Goal: Task Accomplishment & Management: Complete application form

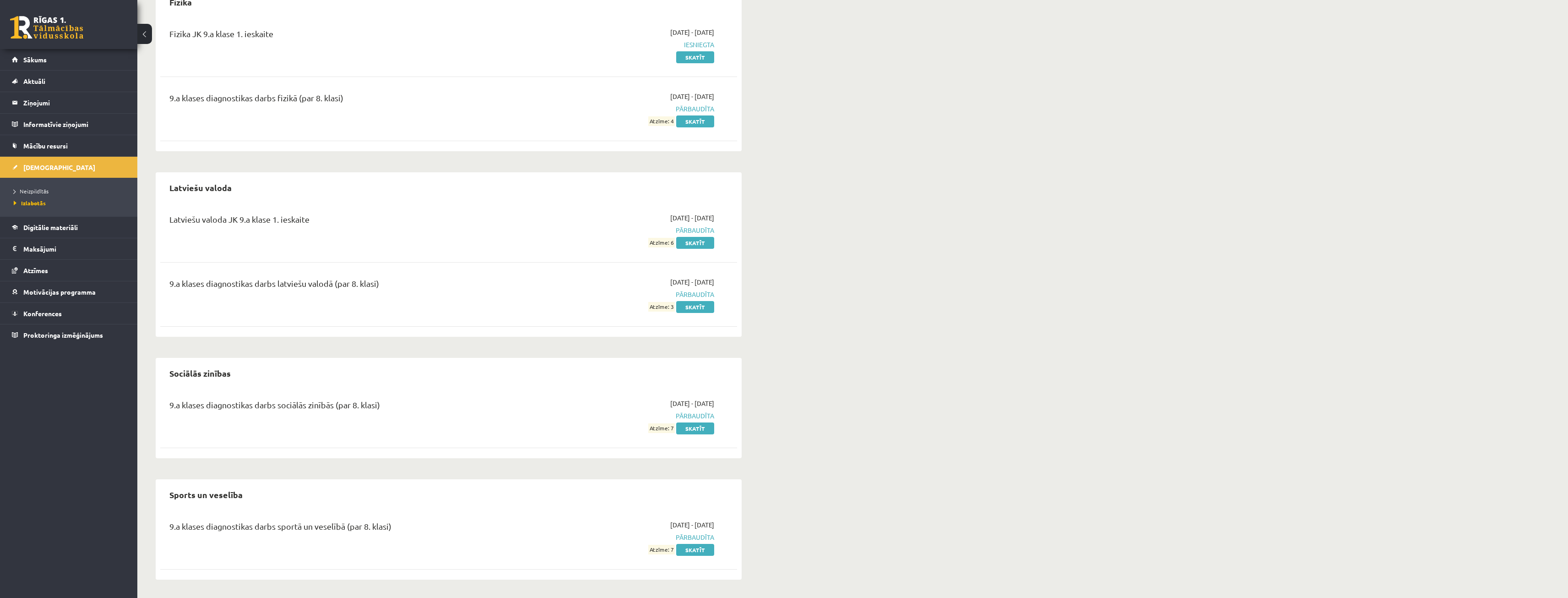
drag, startPoint x: 0, startPoint y: 0, endPoint x: 470, endPoint y: 186, distance: 505.5
click at [470, 186] on div "Latviešu valoda" at bounding box center [448, 187] width 577 height 22
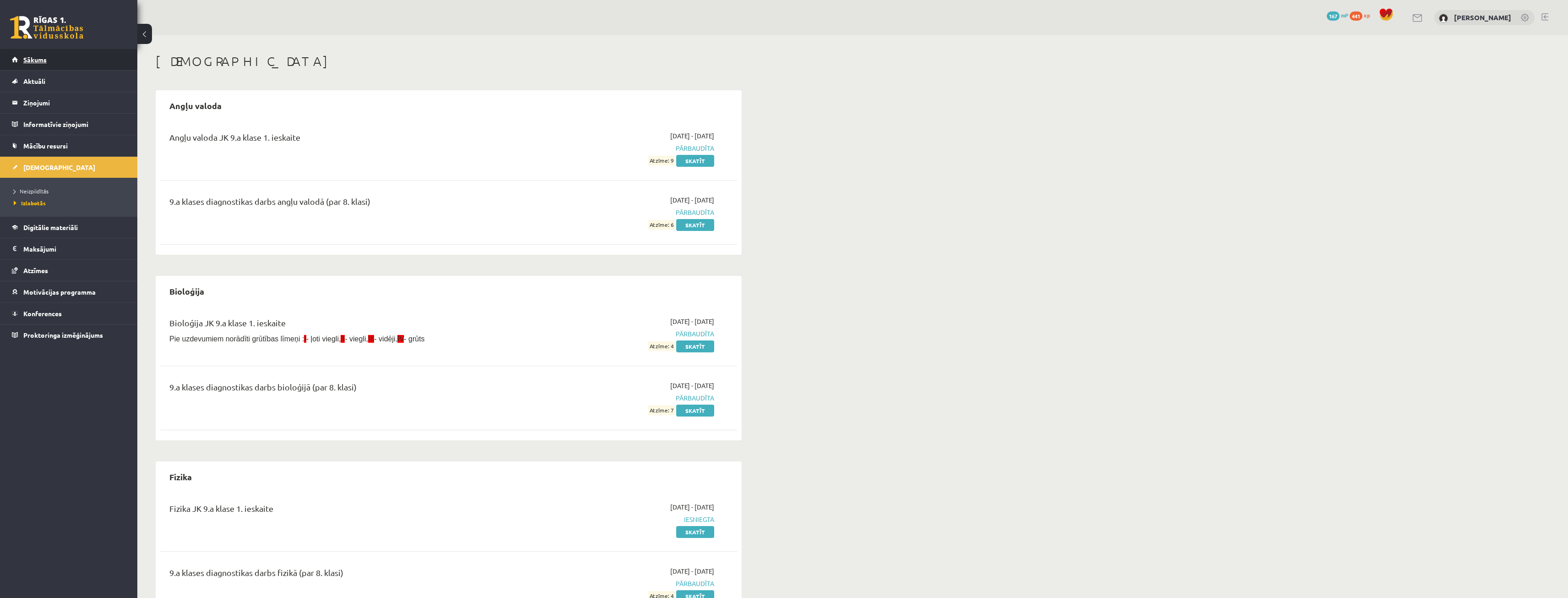
click at [37, 61] on span "Sākums" at bounding box center [35, 60] width 24 height 9
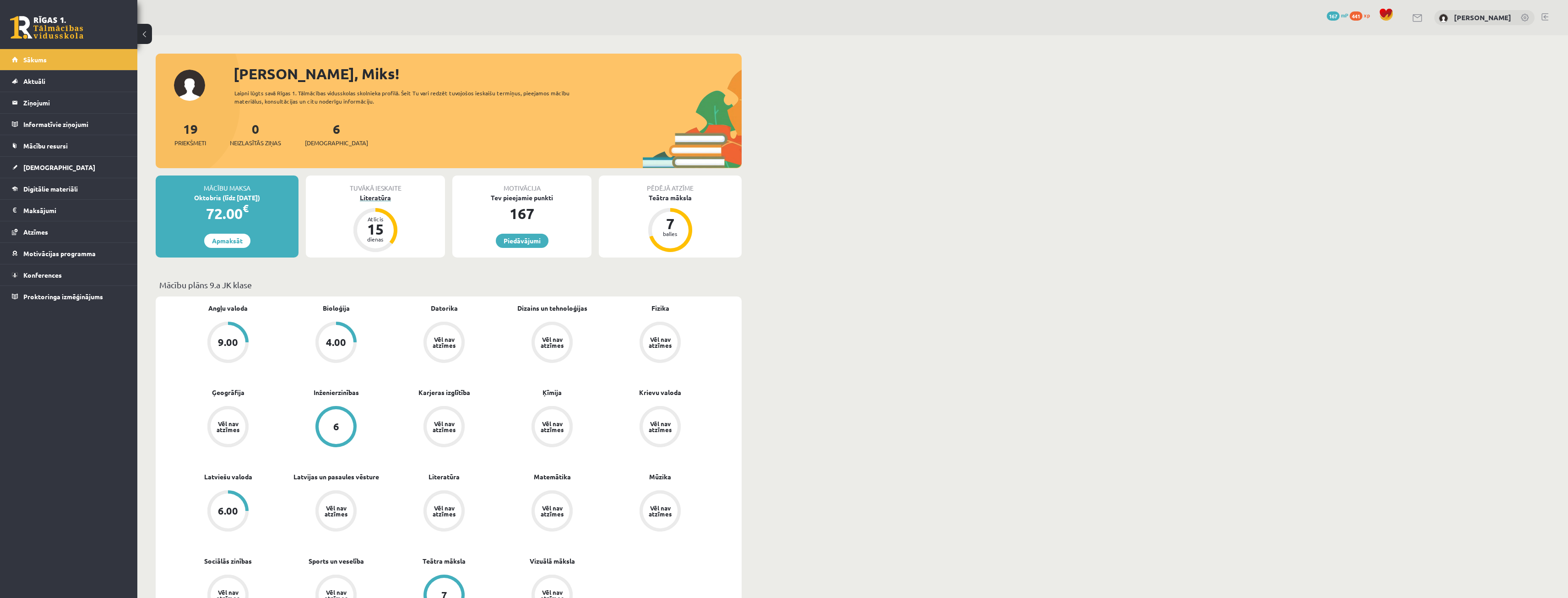
click at [385, 202] on div "Literatūra" at bounding box center [375, 198] width 139 height 9
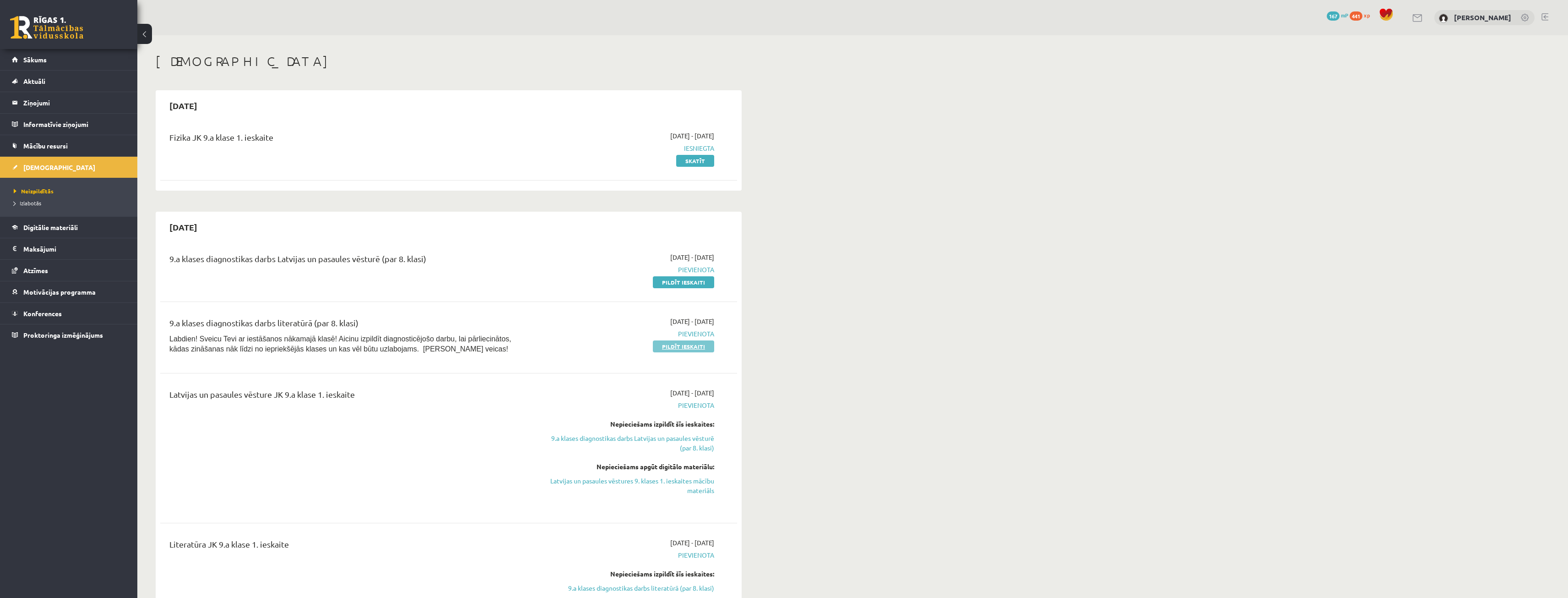
click at [681, 344] on link "Pildīt ieskaiti" at bounding box center [683, 346] width 61 height 12
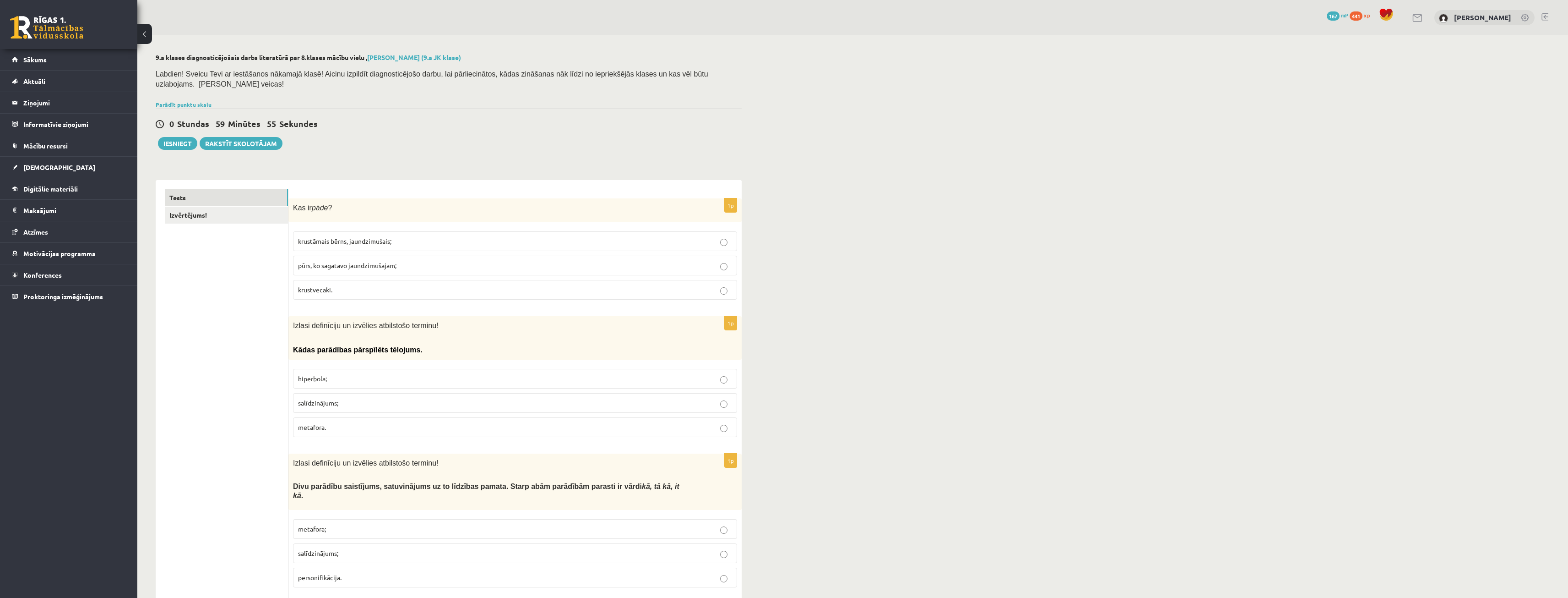
click at [370, 237] on span "krustāmais bērns, jaundzimušais;" at bounding box center [344, 240] width 94 height 9
click at [368, 261] on span "pūrs, ko sagatavo jaundzimušajam;" at bounding box center [347, 265] width 98 height 9
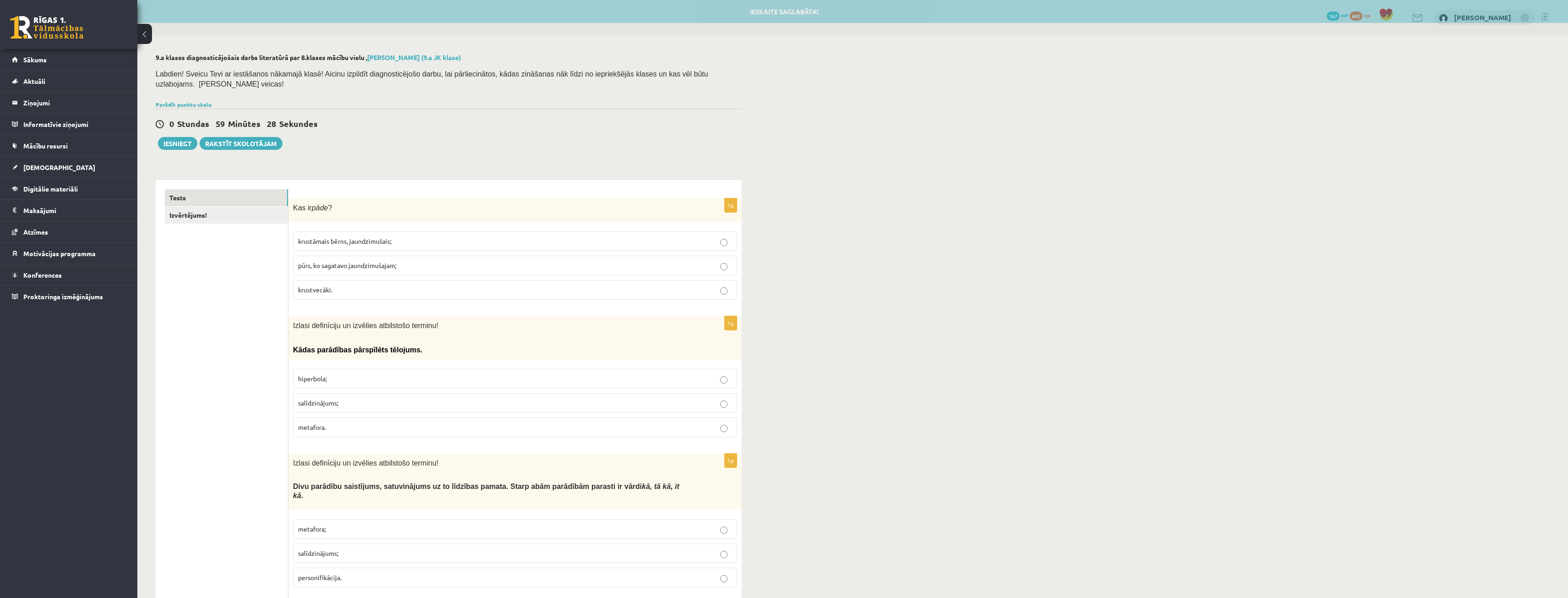
click at [366, 237] on span "krustāmais bērns, jaundzimušais;" at bounding box center [344, 240] width 94 height 9
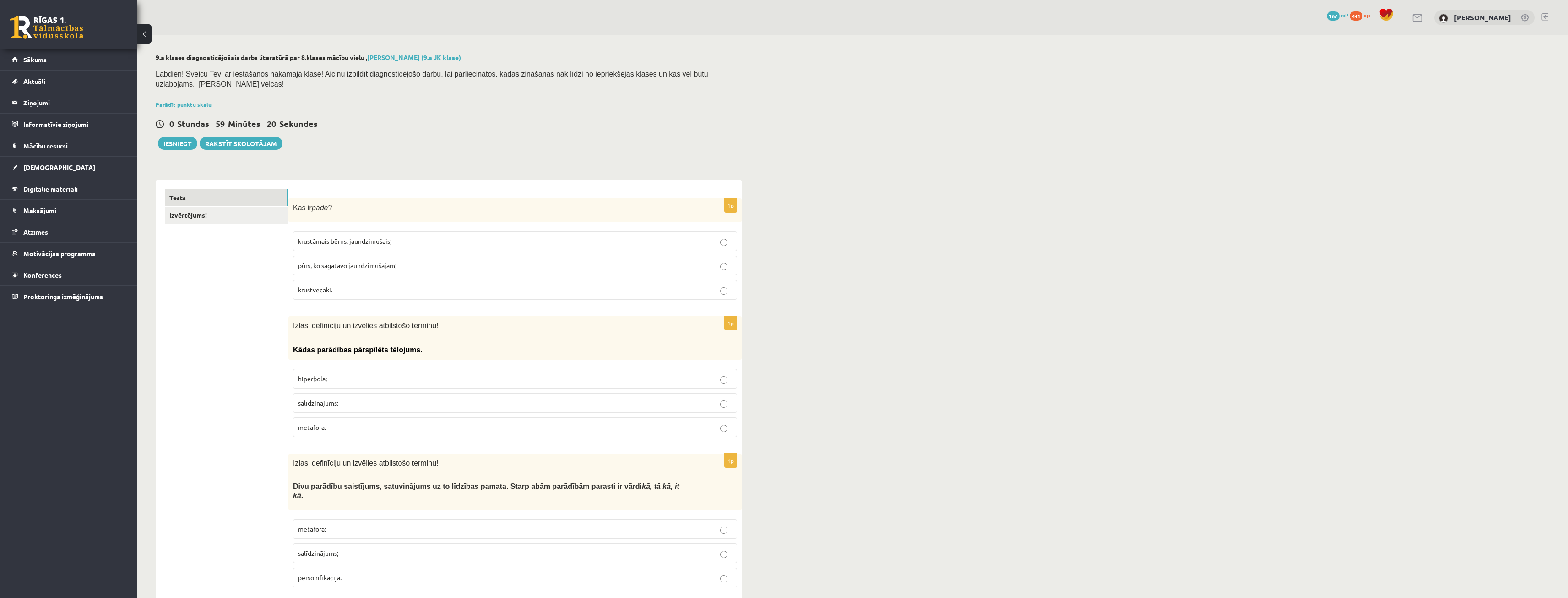
click at [341, 374] on p "hiperbola;" at bounding box center [514, 378] width 434 height 9
click at [370, 417] on label "metafora." at bounding box center [515, 427] width 444 height 20
click at [343, 374] on label "hiperbola;" at bounding box center [515, 378] width 444 height 20
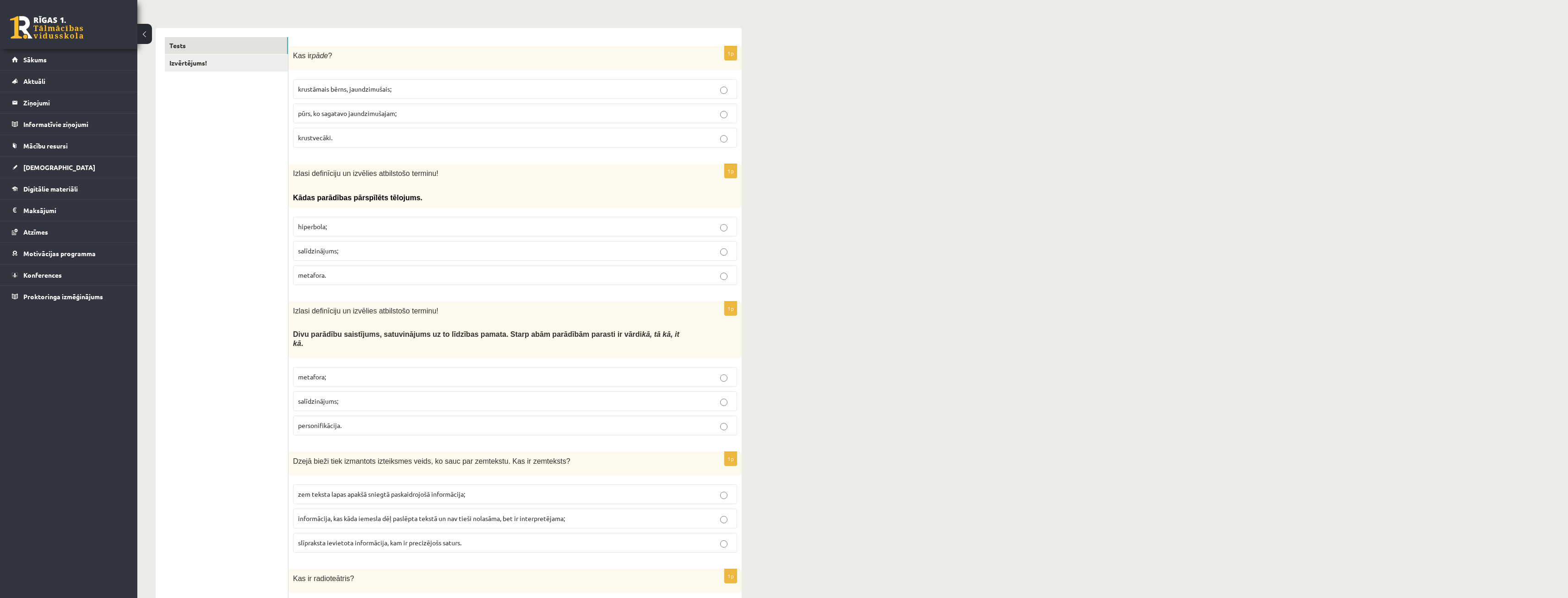
scroll to position [184, 0]
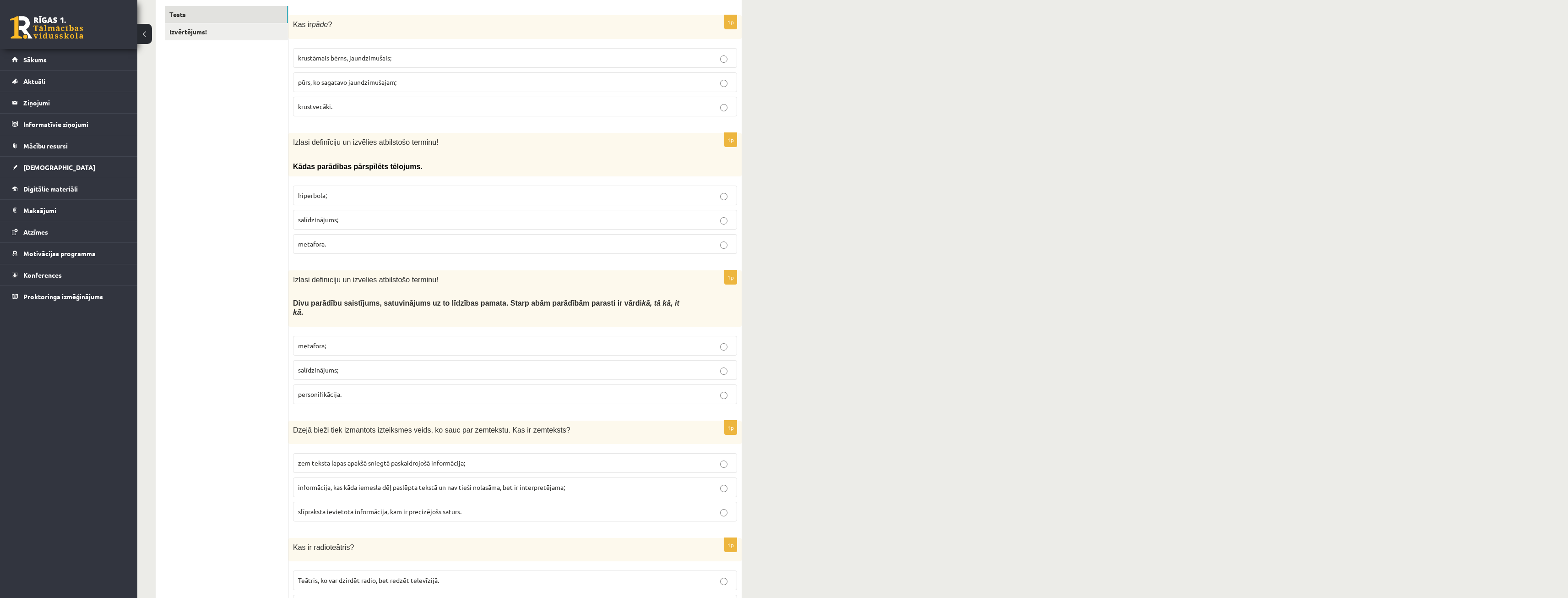
click at [333, 365] on span "salīdzinājums;" at bounding box center [318, 369] width 41 height 9
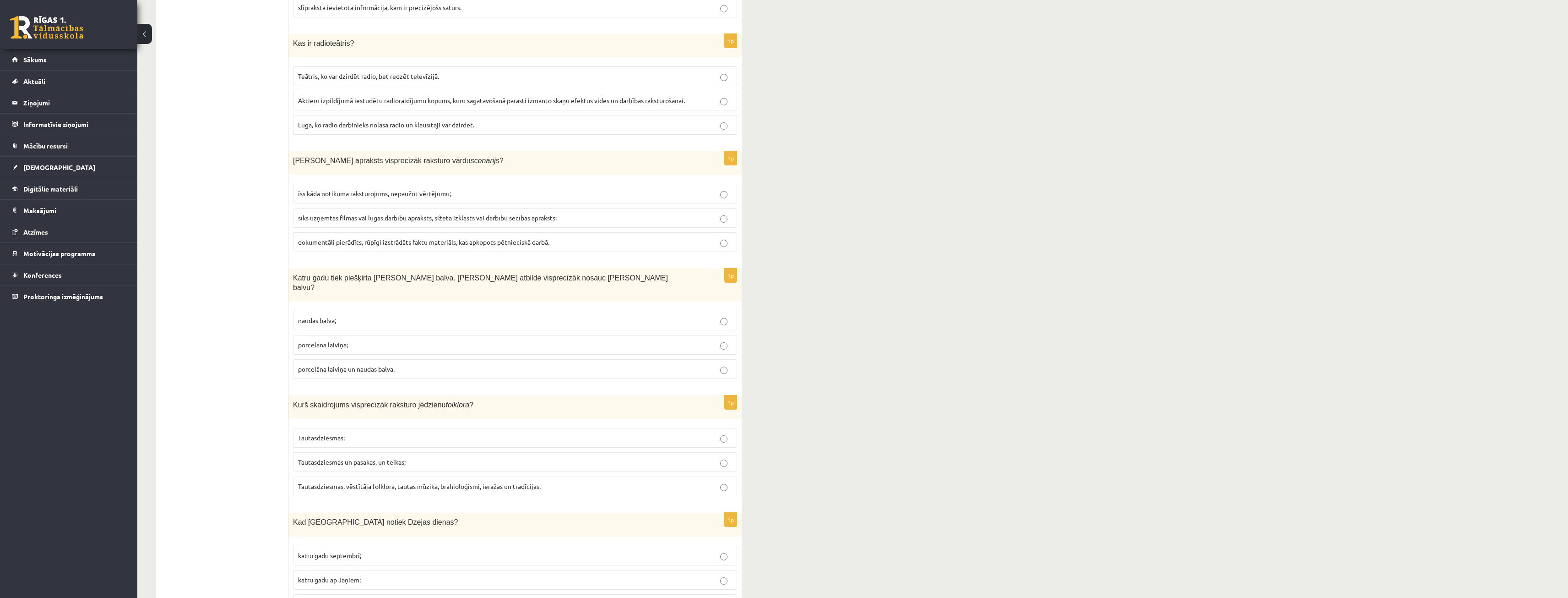
click at [647, 560] on fieldset "katru gadu septembrī; katru gadu ap Jāņiem; tās notiek katrā novadā citā laikā." at bounding box center [515, 579] width 444 height 76
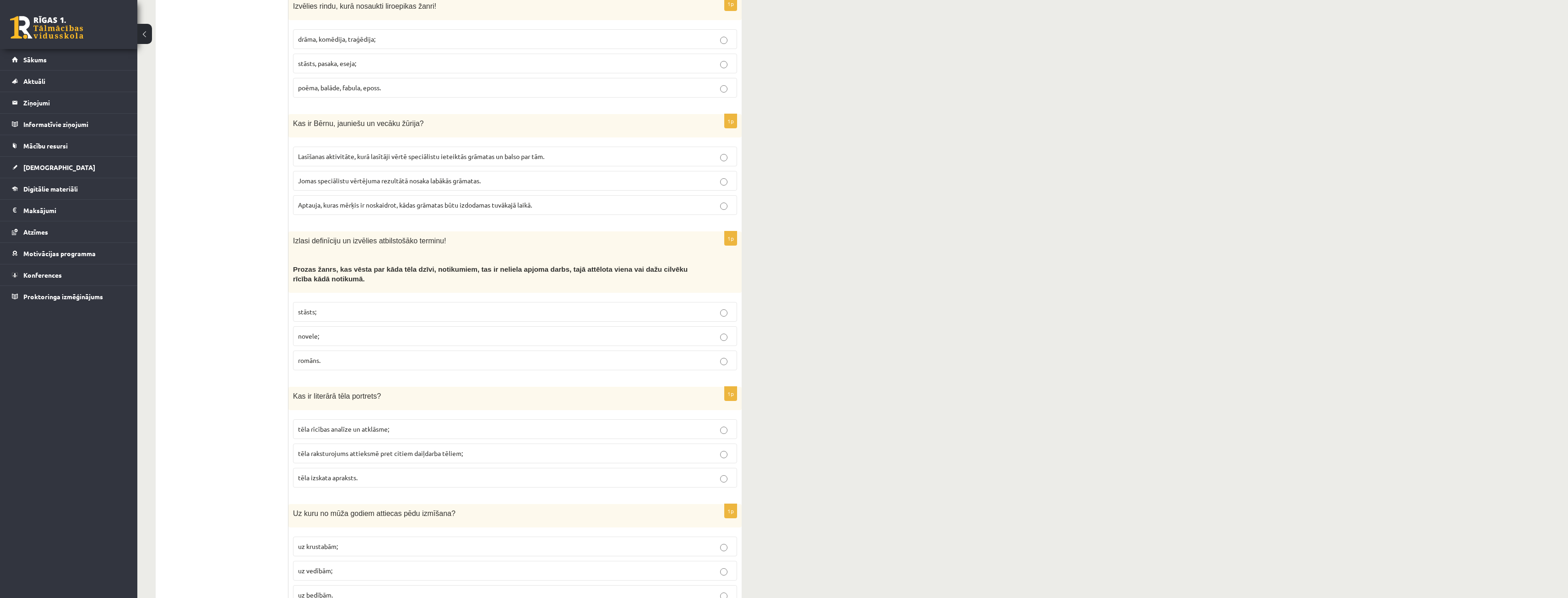
scroll to position [3268, 0]
click at [338, 540] on span "uz krustabām;" at bounding box center [318, 544] width 40 height 9
click at [341, 447] on p "tēla raksturojums attieksmē pret citiem daiļdarba tēliem;" at bounding box center [514, 451] width 434 height 9
click at [348, 296] on fieldset "stāsts; novele; romāns." at bounding box center [515, 334] width 444 height 76
click at [346, 301] on label "stāsts;" at bounding box center [515, 310] width 444 height 20
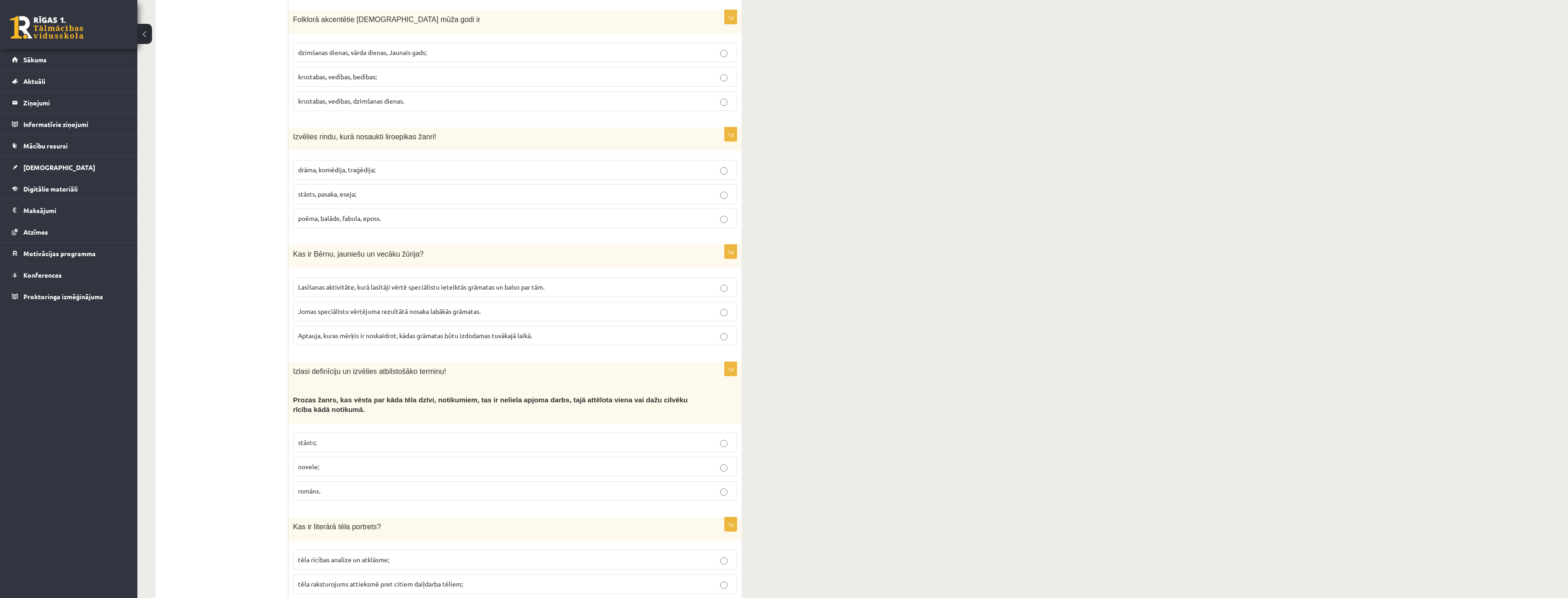
scroll to position [3131, 0]
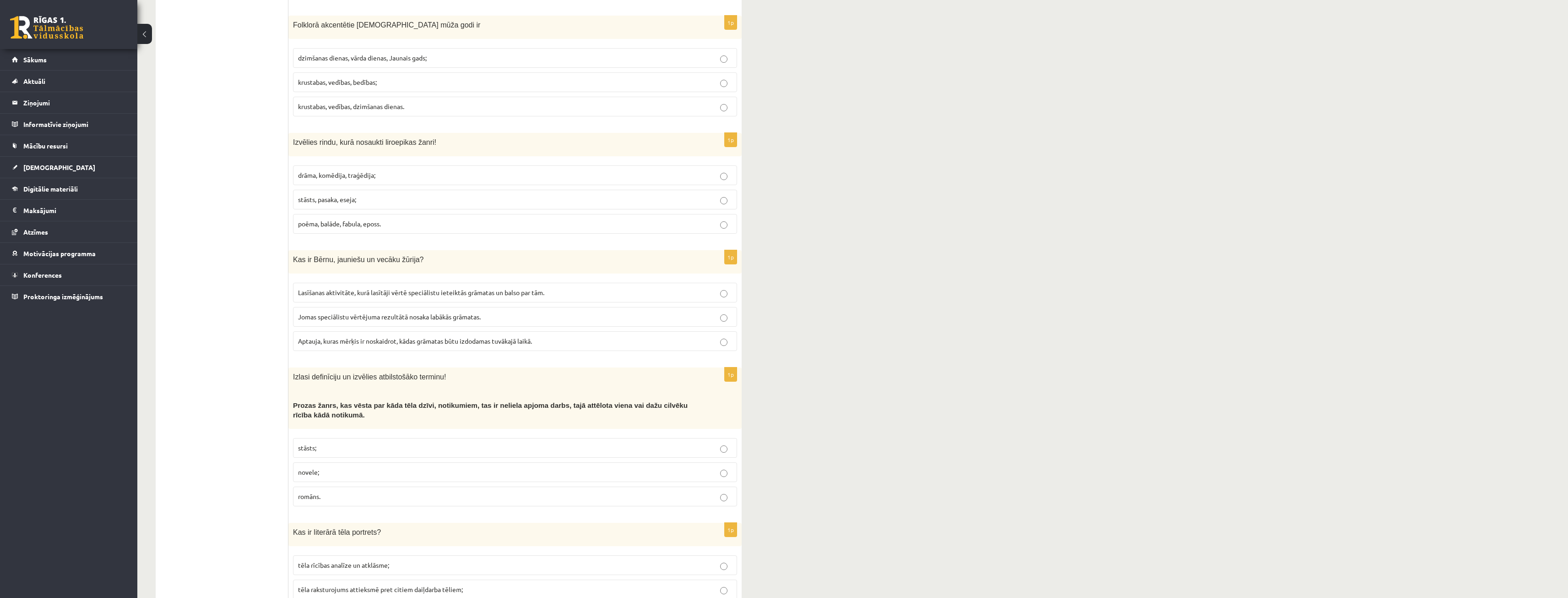
click at [344, 336] on p "Aptauja, kuras mērķis ir noskaidrot, kādas grāmatas būtu izdodamas tuvākajā lai…" at bounding box center [514, 341] width 434 height 9
click at [365, 288] on span "Lasīšanas aktivitāte, kurā lasītāji vērtē speciālistu ieteiktās grāmatas un bal…" at bounding box center [421, 291] width 246 height 9
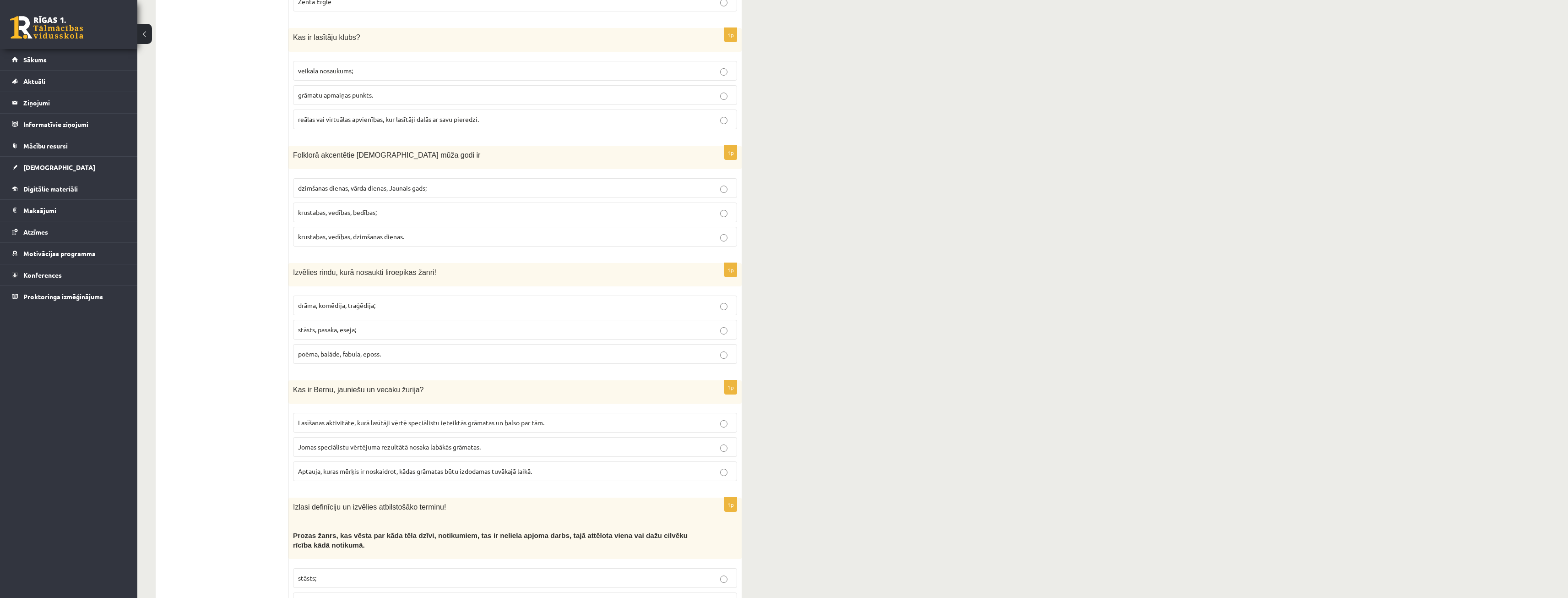
scroll to position [2994, 0]
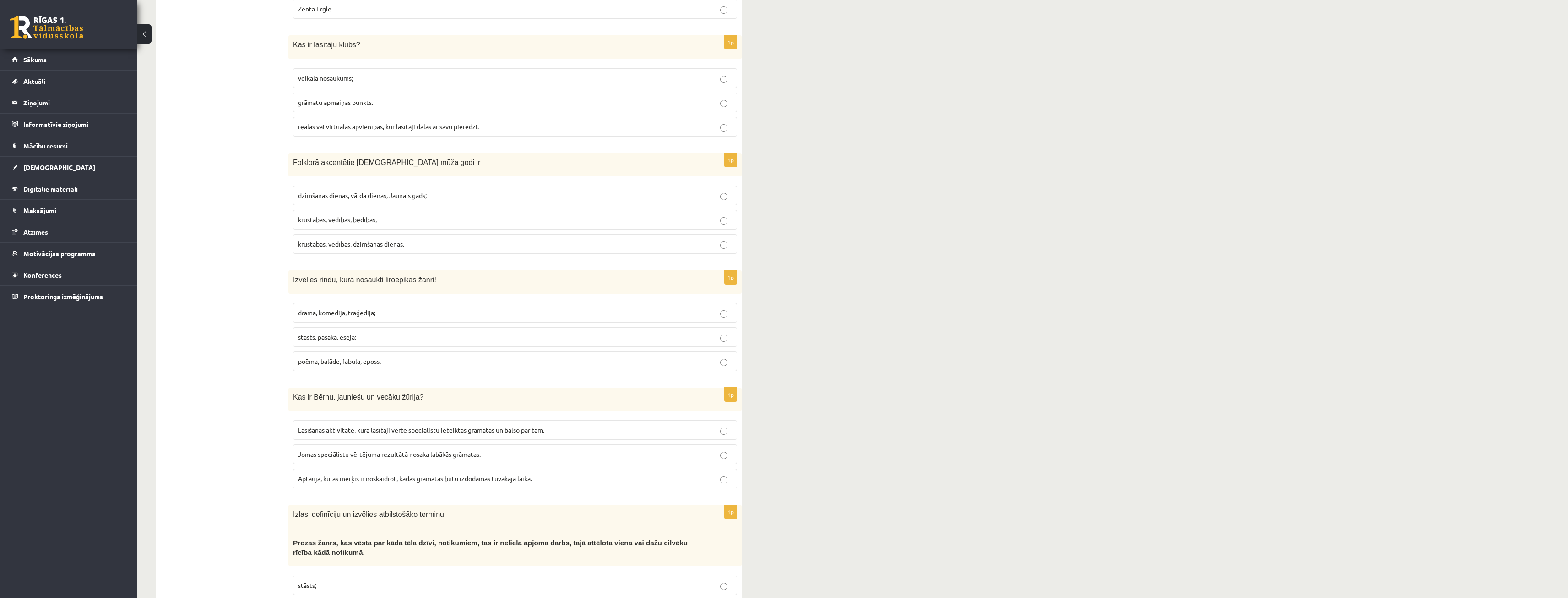
click at [340, 308] on span "drāma, komēdija, traģēdija;" at bounding box center [337, 312] width 78 height 9
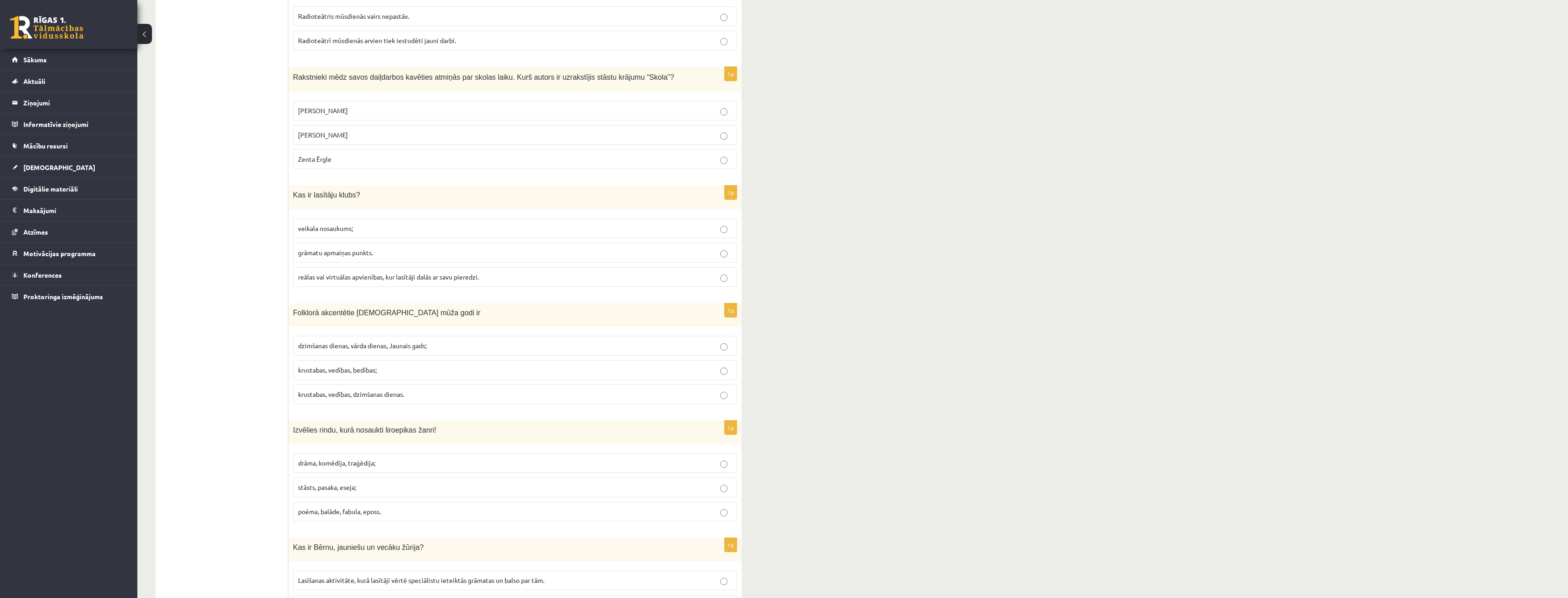
scroll to position [2810, 0]
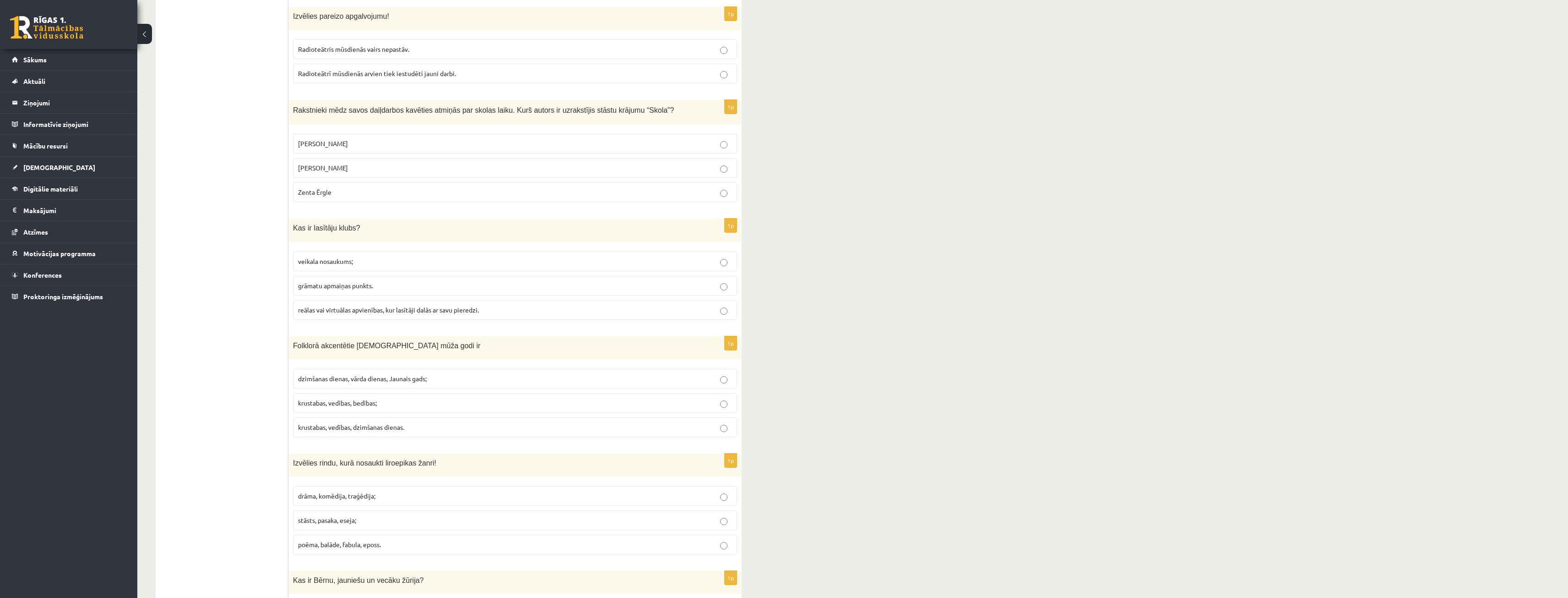
click at [341, 398] on p "krustabas, vedības, bedības;" at bounding box center [514, 403] width 434 height 9
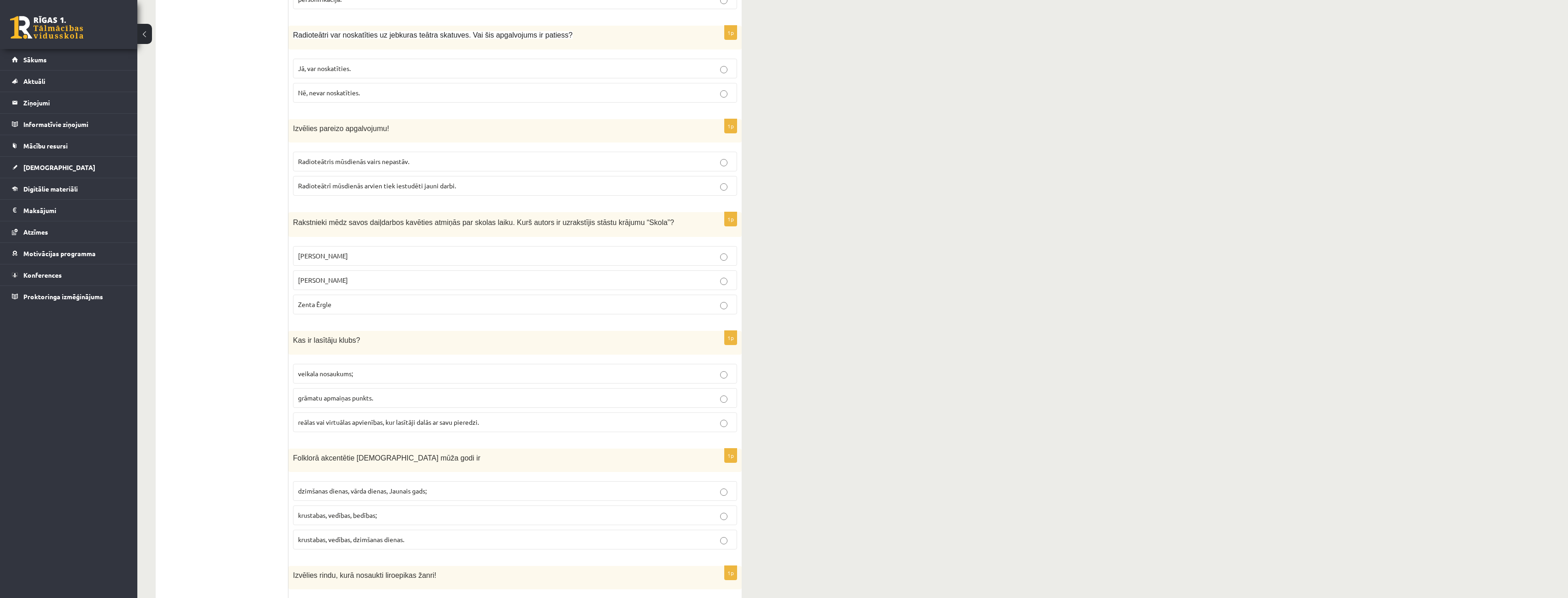
scroll to position [2673, 0]
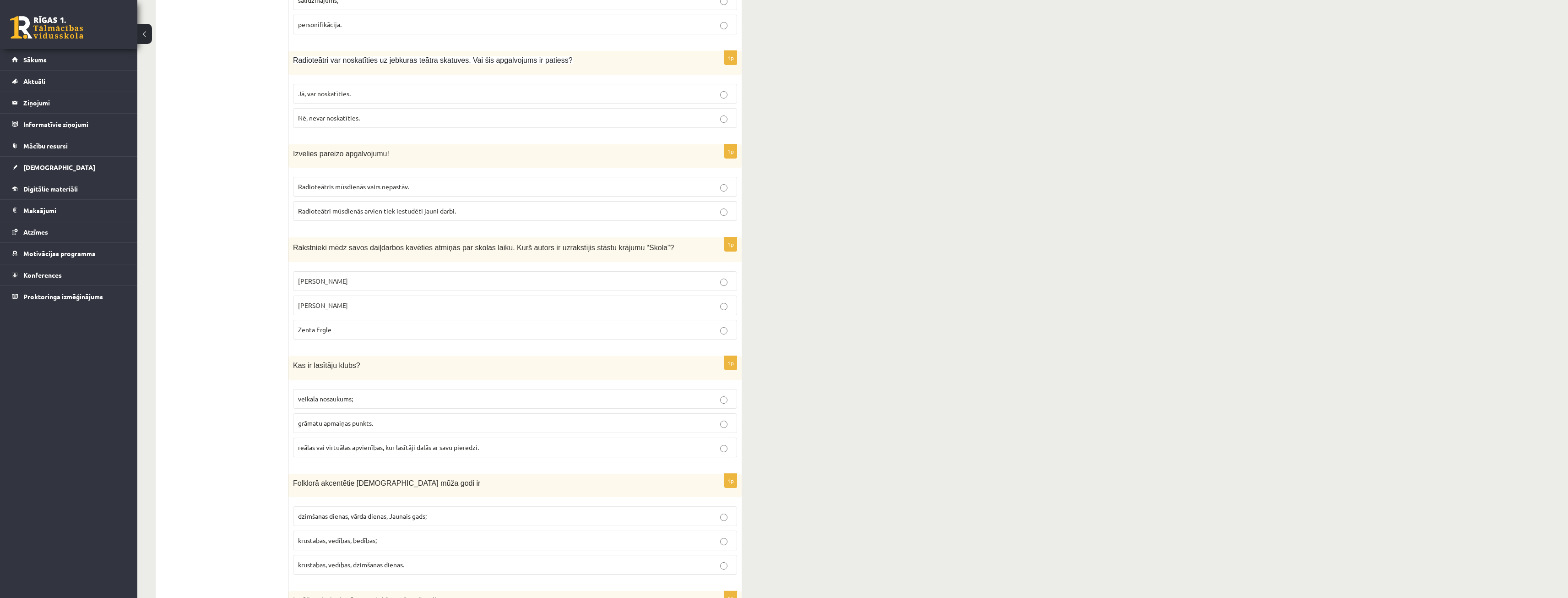
click at [348, 437] on label "reālas vai virtuālas apvienības, kur lasītāji dalās ar savu pieredzi." at bounding box center [515, 447] width 444 height 20
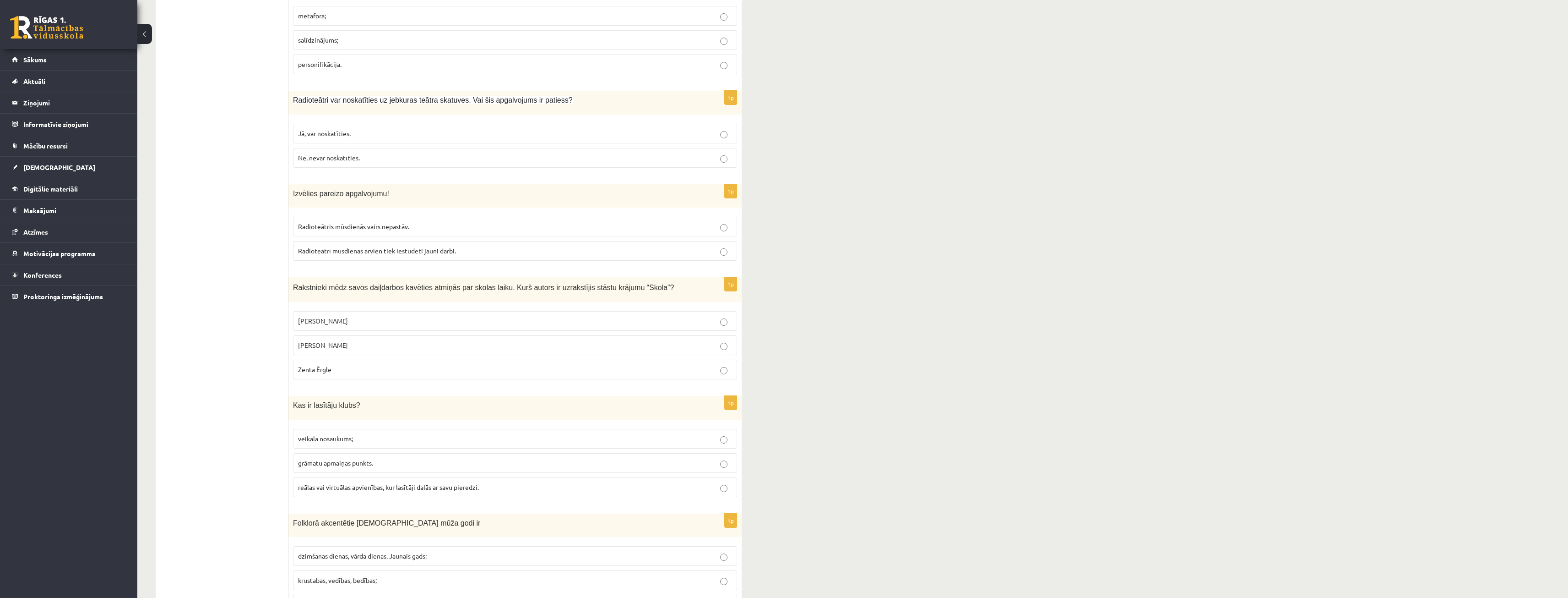
scroll to position [2628, 0]
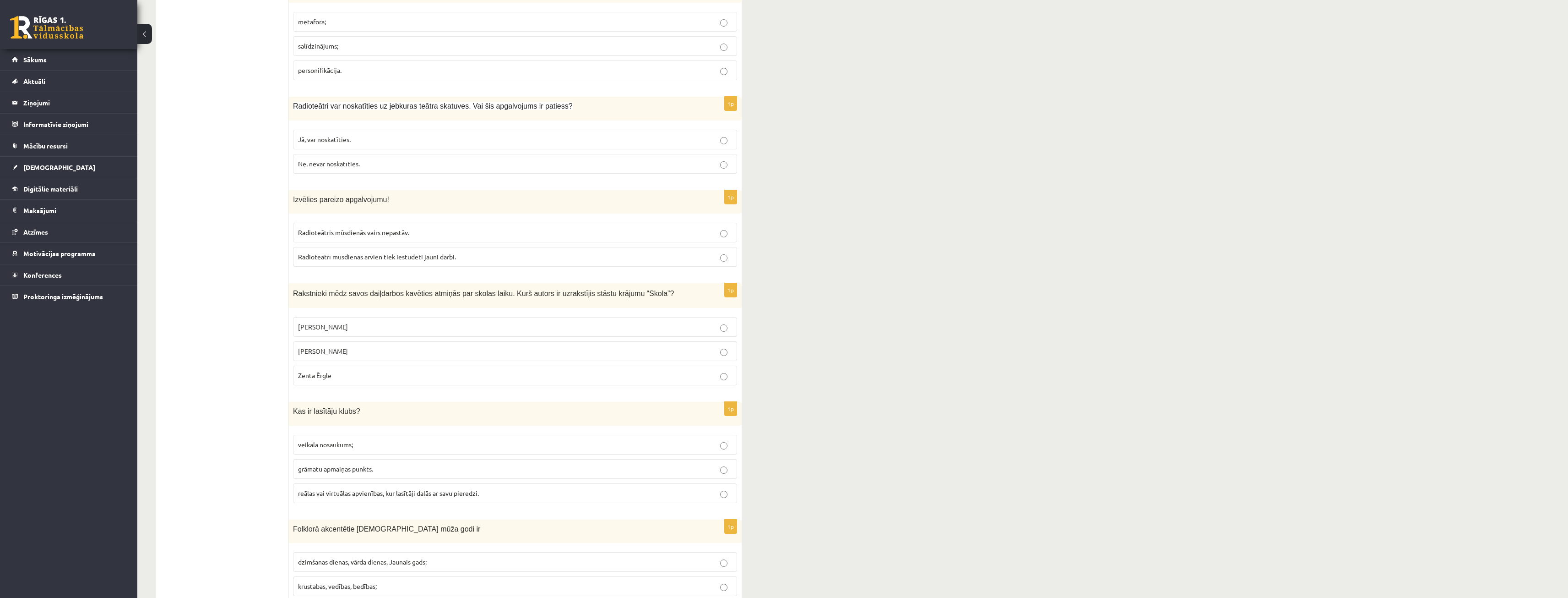
click at [334, 317] on label "Pauls Bankovskis" at bounding box center [515, 326] width 444 height 20
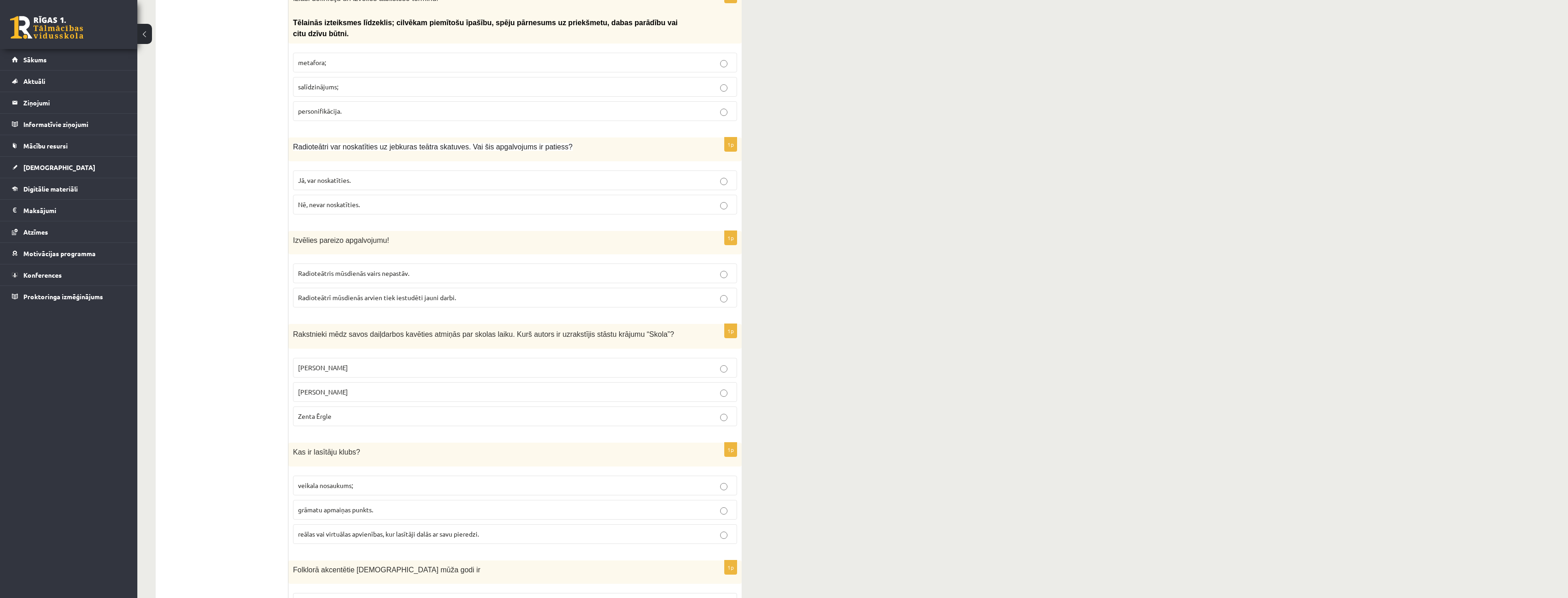
scroll to position [2581, 0]
click at [377, 298] on span "Radioteātrī mūsdienās arvien tiek iestudēti jauni darbi." at bounding box center [376, 302] width 158 height 9
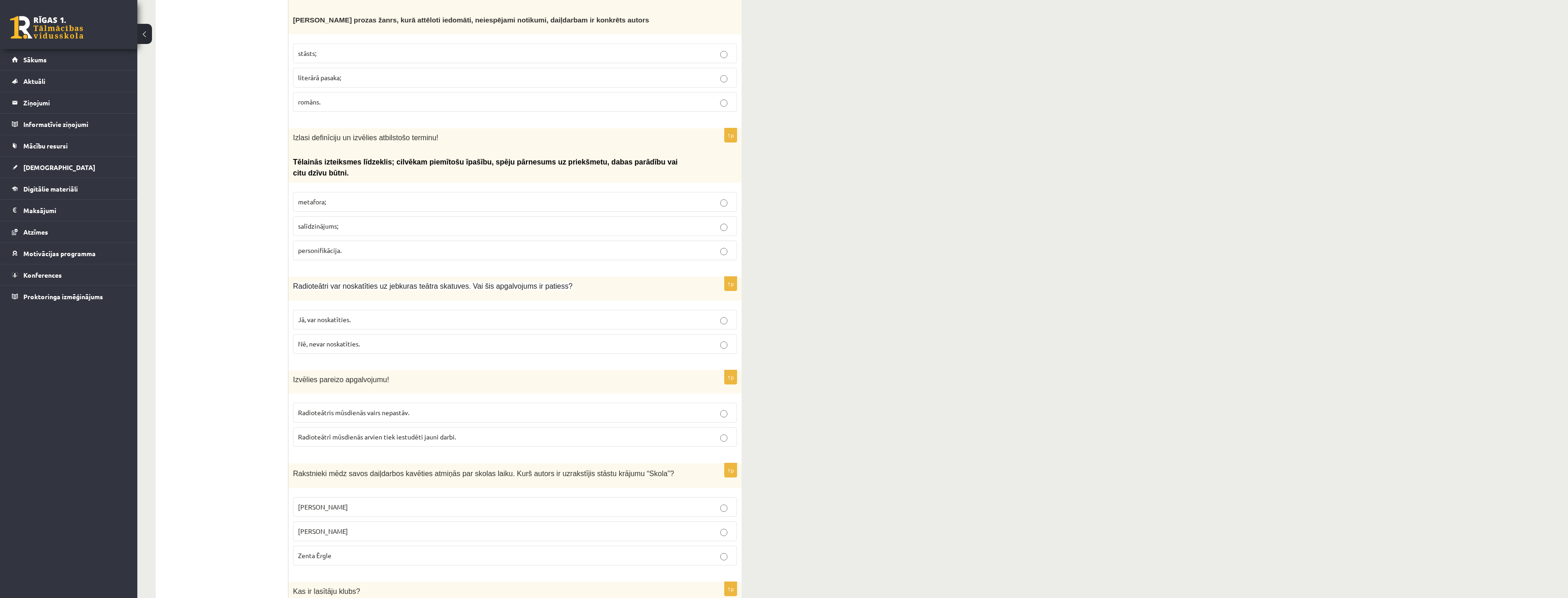
scroll to position [2444, 0]
click at [322, 318] on span "Jā, var noskatīties." at bounding box center [324, 322] width 53 height 9
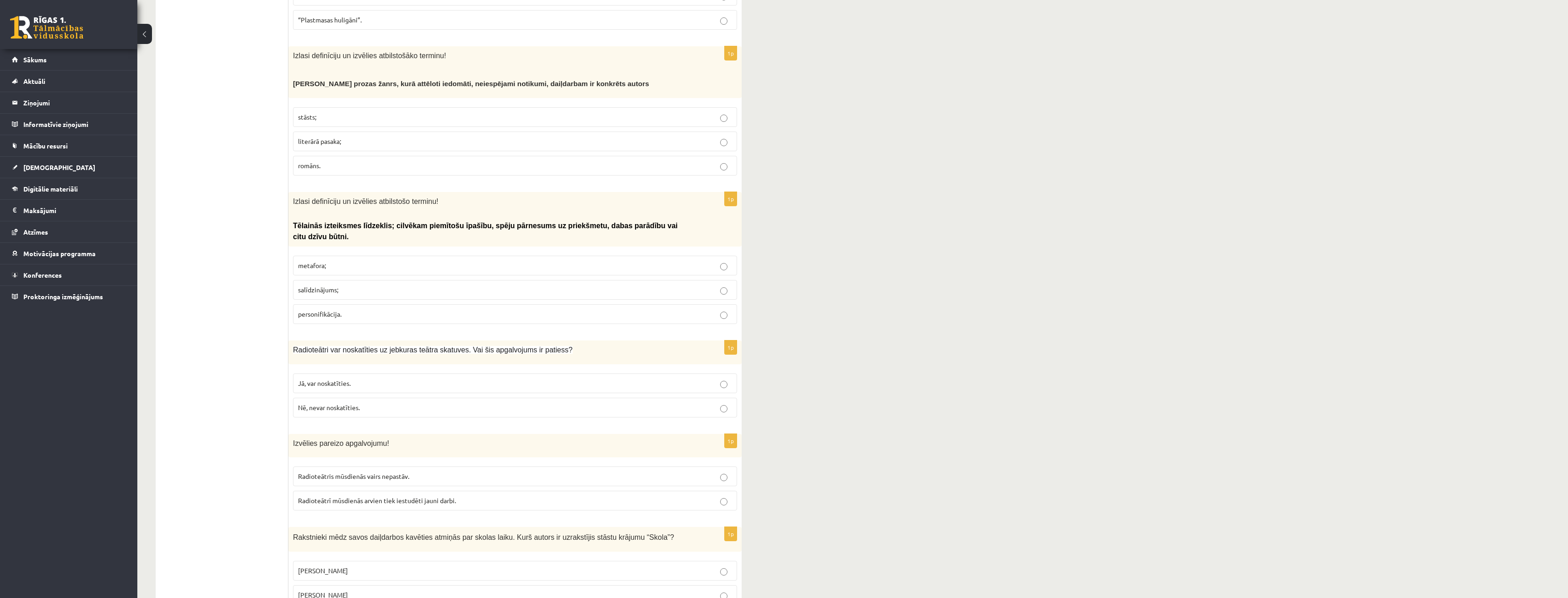
scroll to position [2352, 0]
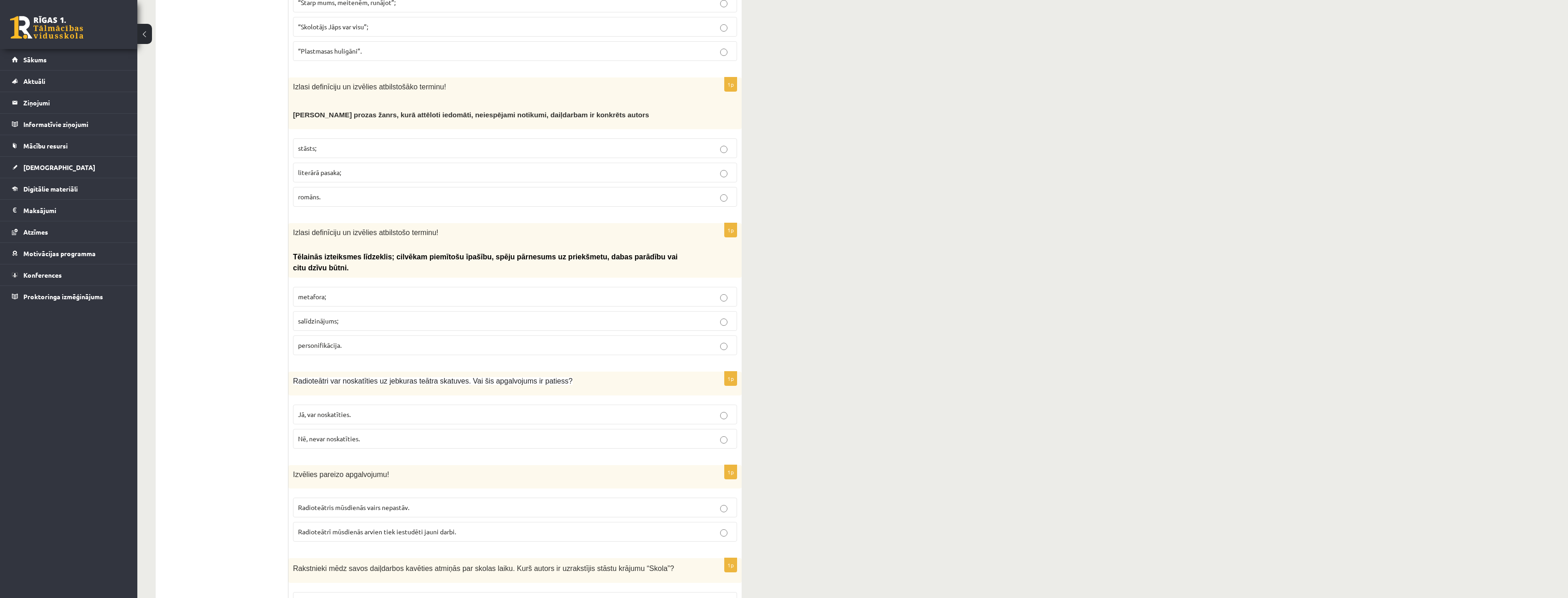
click at [326, 291] on p "metafora;" at bounding box center [514, 296] width 434 height 9
click at [339, 341] on span "personifikācija." at bounding box center [320, 344] width 44 height 9
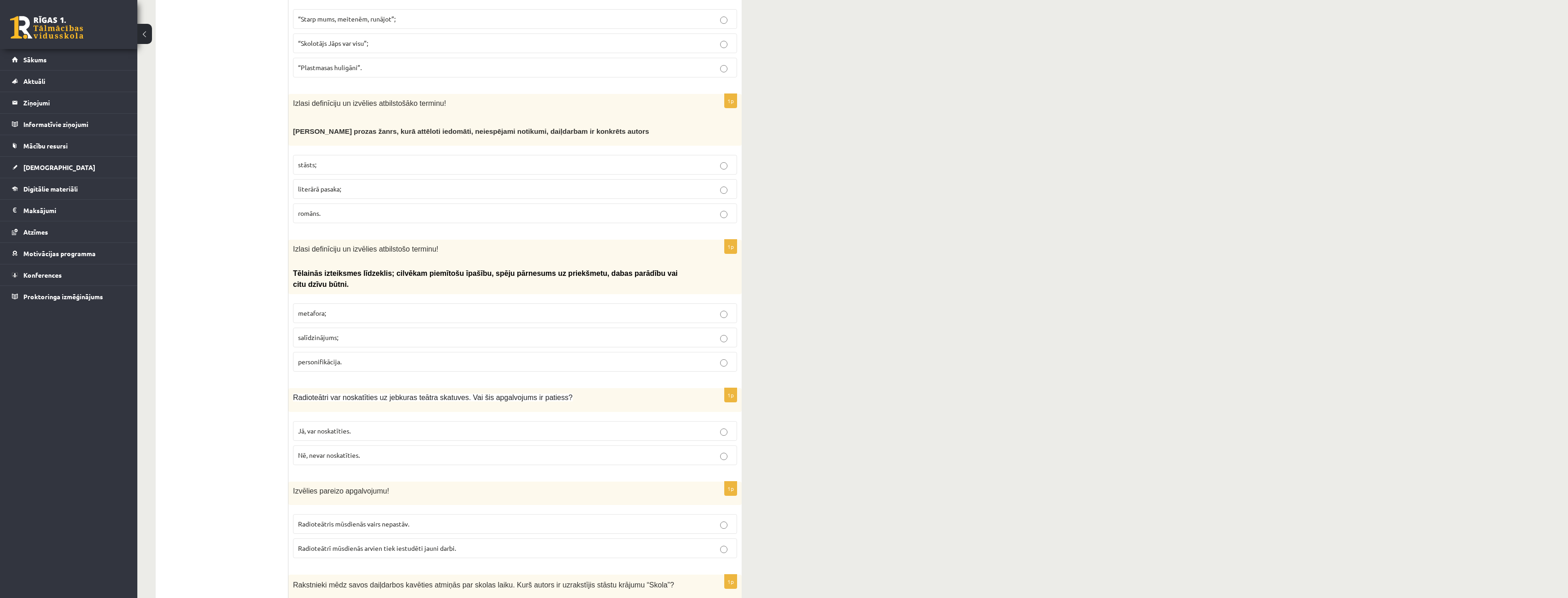
scroll to position [2290, 0]
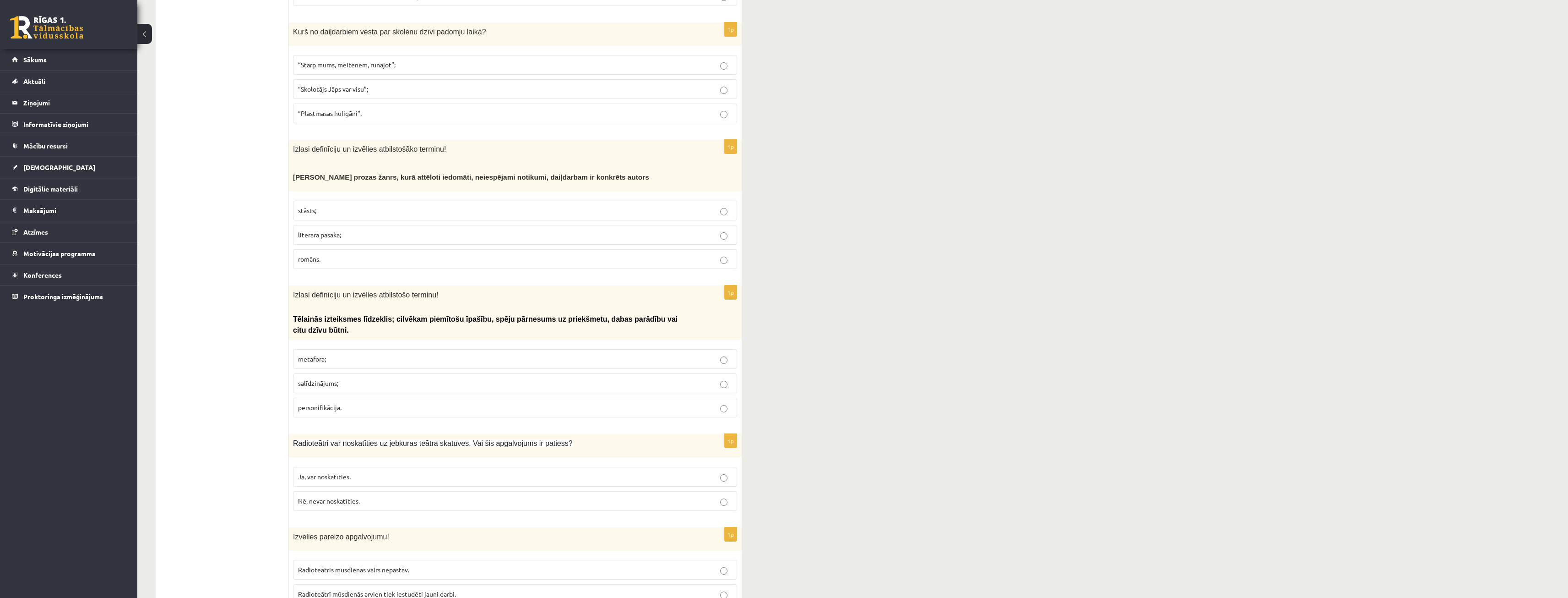
click at [353, 225] on label "literārā pasaka;" at bounding box center [515, 235] width 444 height 20
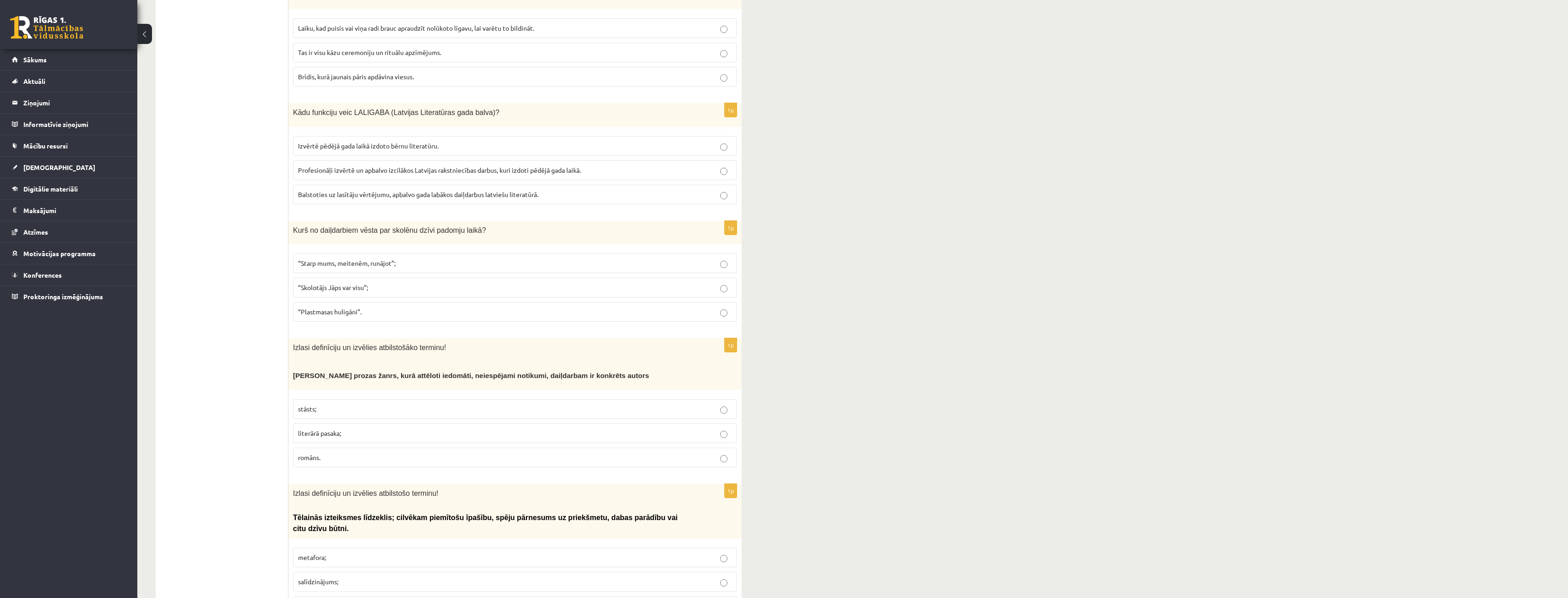
scroll to position [2061, 0]
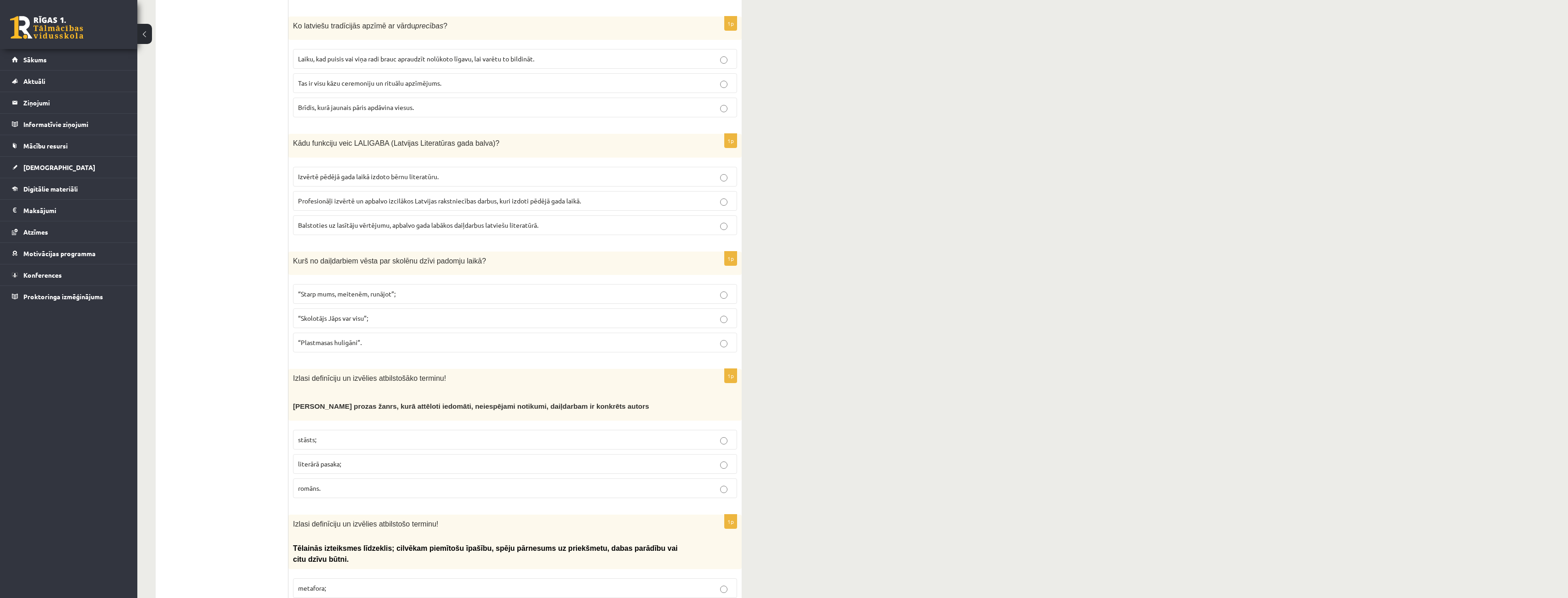
click at [401, 478] on label "romāns." at bounding box center [515, 487] width 444 height 20
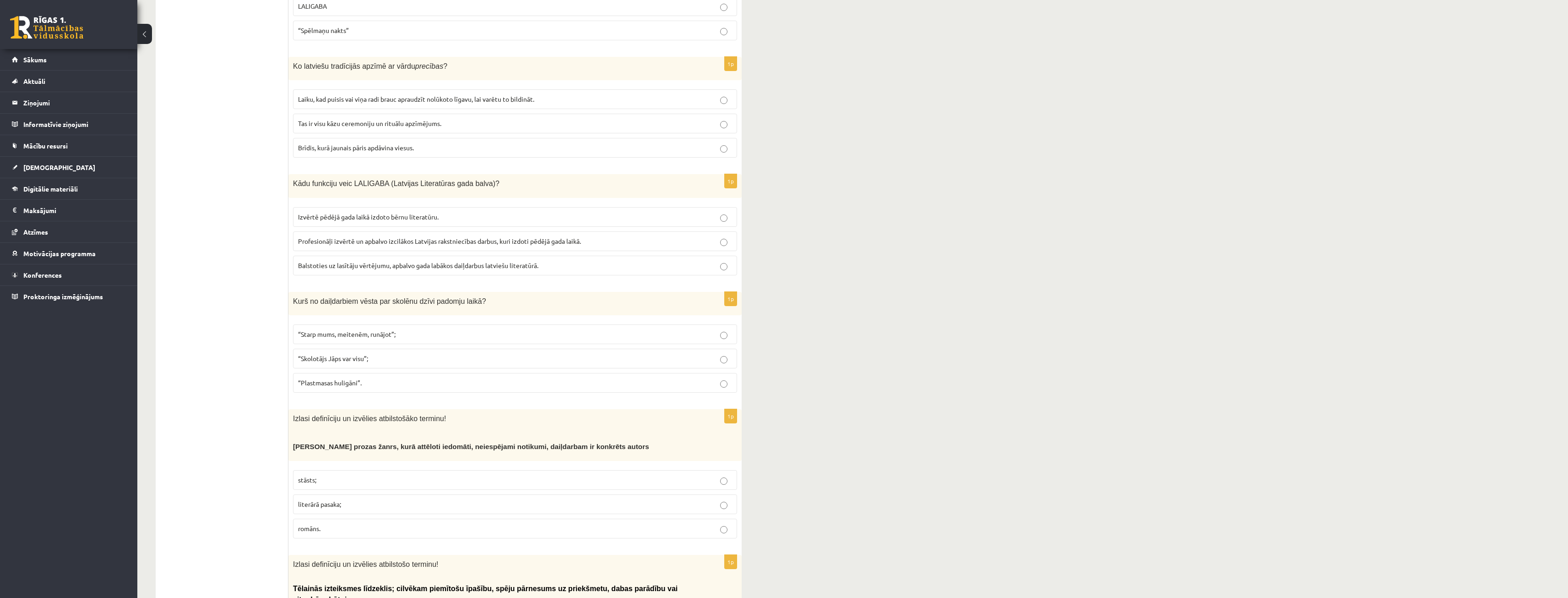
scroll to position [2015, 0]
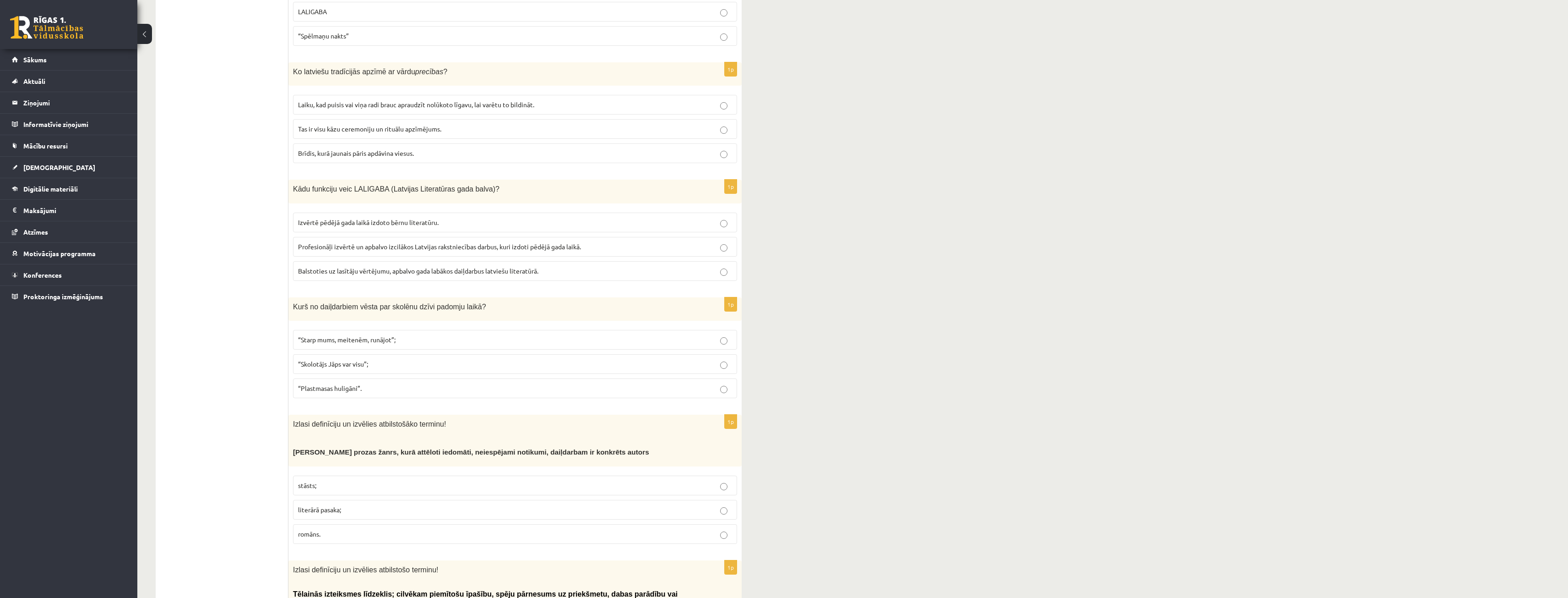
click at [353, 360] on p "“Skolotājs Jāps var visu”;" at bounding box center [514, 364] width 434 height 9
click at [394, 335] on span "“Starp mums, meitenēm, runājot”;" at bounding box center [346, 339] width 97 height 9
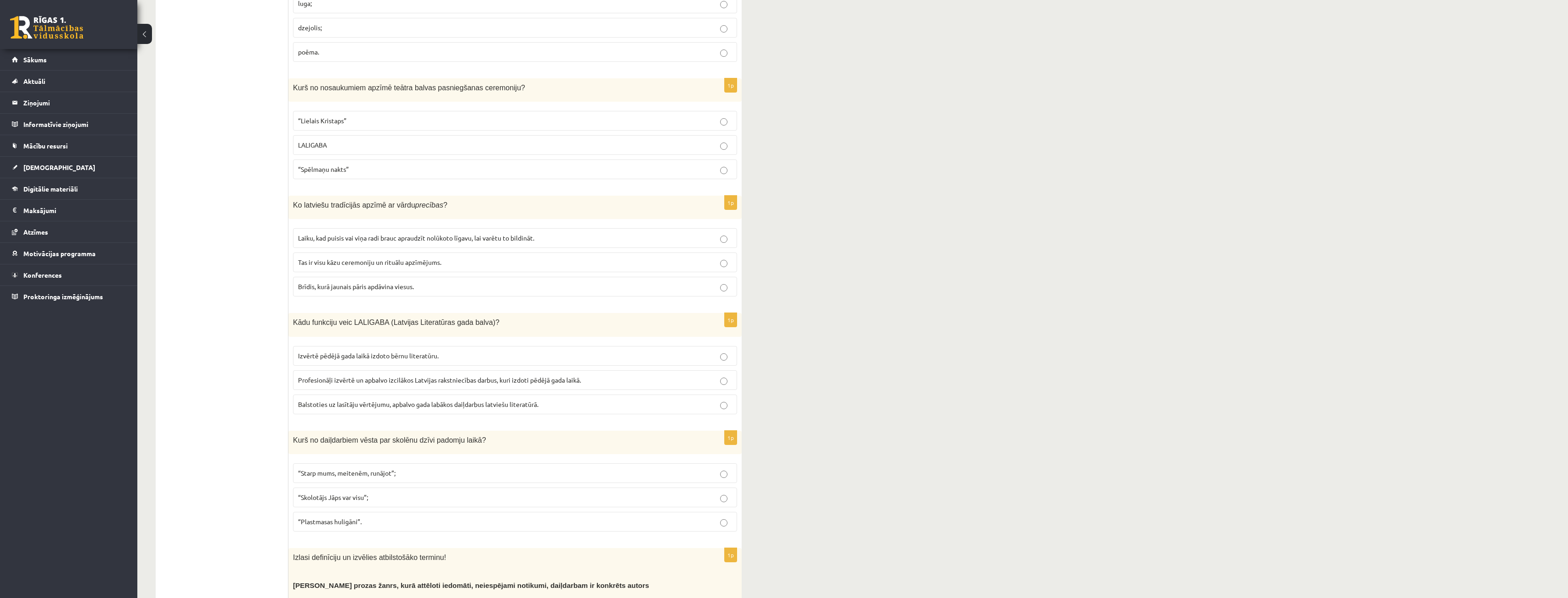
scroll to position [1878, 0]
click at [434, 374] on label "Profesionāļi izvērtē un apbalvo izcilākos Latvijas rakstniecības darbus, kuri i…" at bounding box center [515, 383] width 444 height 20
click at [430, 248] on fieldset "Laiku, kad puisis vai viņa radi brauc apraudzīt nolūkoto līgavu, lai varētu to …" at bounding box center [515, 266] width 444 height 76
click at [429, 262] on span "Tas ir visu kāzu ceremoniju un rituālu apzīmējums." at bounding box center [370, 266] width 144 height 9
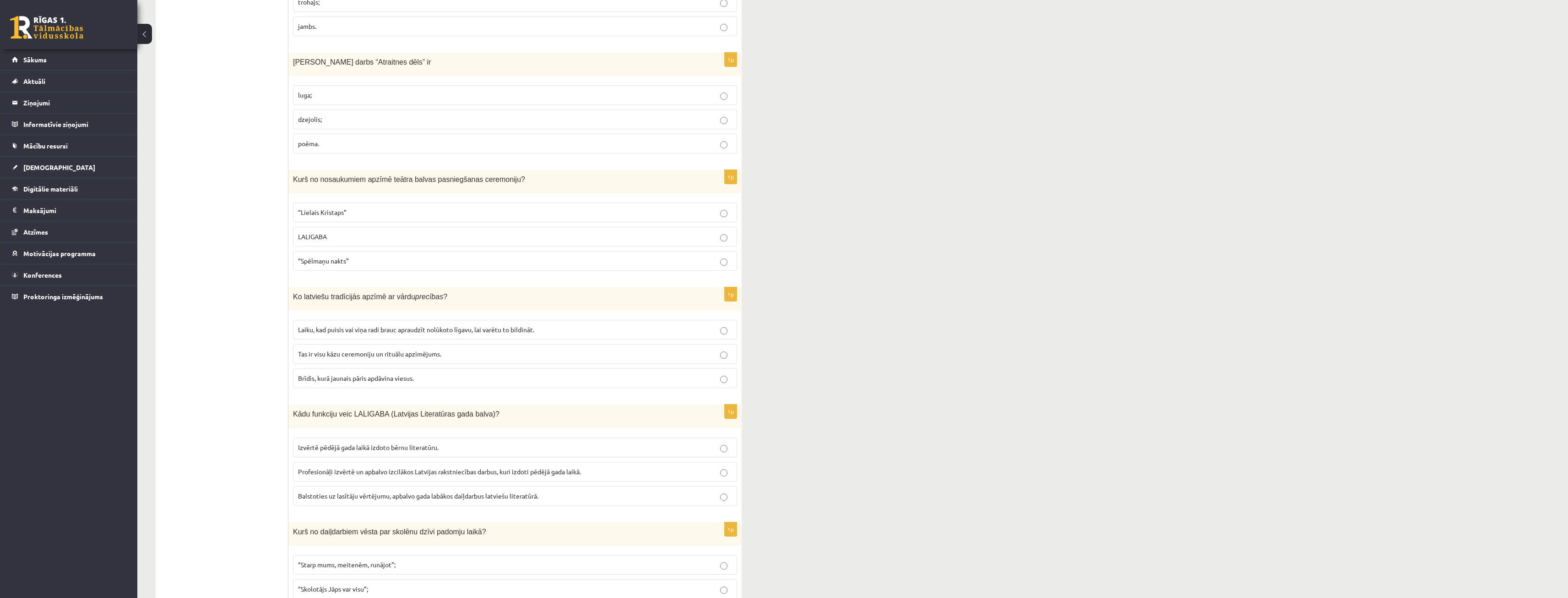
scroll to position [1786, 0]
click at [450, 260] on p "“Spēlmaņu nakts”" at bounding box center [514, 265] width 434 height 9
click at [442, 236] on p "LALIGABA" at bounding box center [514, 240] width 434 height 9
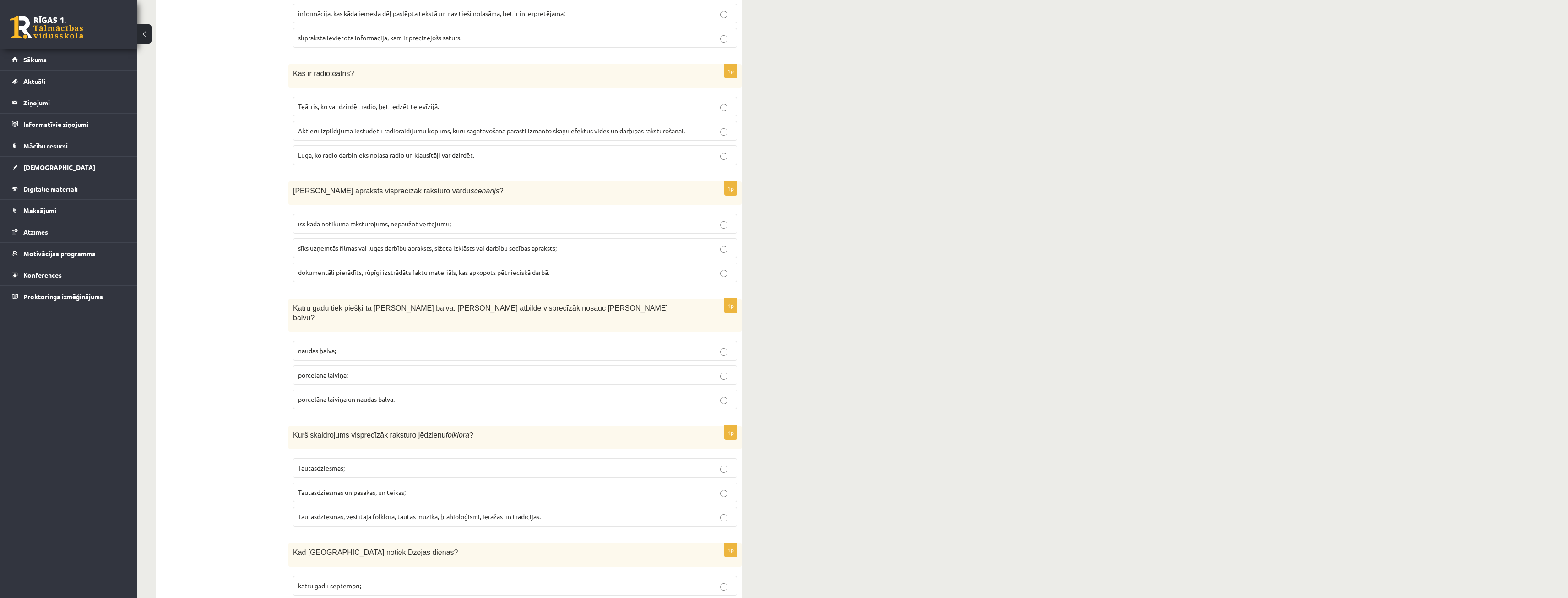
scroll to position [503, 0]
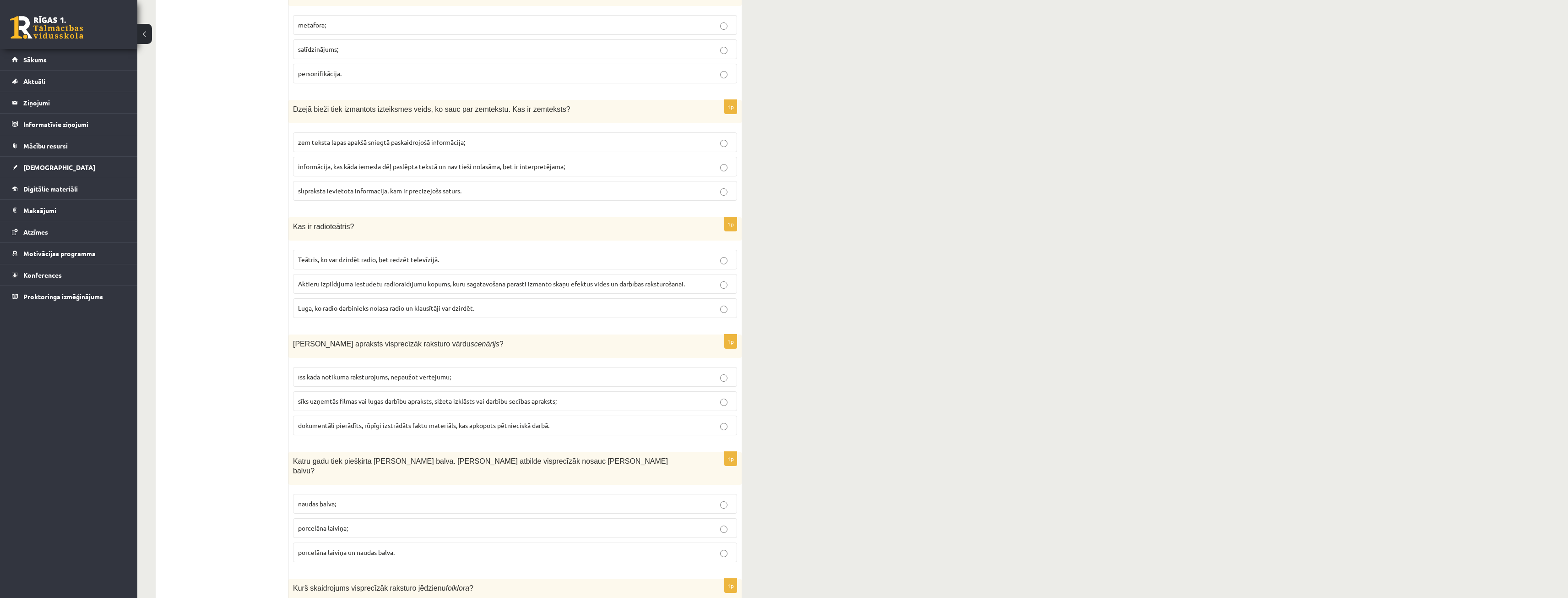
click at [340, 162] on span "informācija, kas kāda iemesla dēļ paslēpta tekstā un nav tieši nolasāma, bet ir…" at bounding box center [431, 166] width 267 height 9
click at [415, 255] on span "Teātris, ko var dzirdēt radio, bet redzēt televīzijā." at bounding box center [368, 259] width 141 height 9
click at [488, 421] on span "dokumentāli pierādīts, rūpīgi izstrādāts faktu materiāls, kas apkopots pētnieci…" at bounding box center [424, 425] width 252 height 9
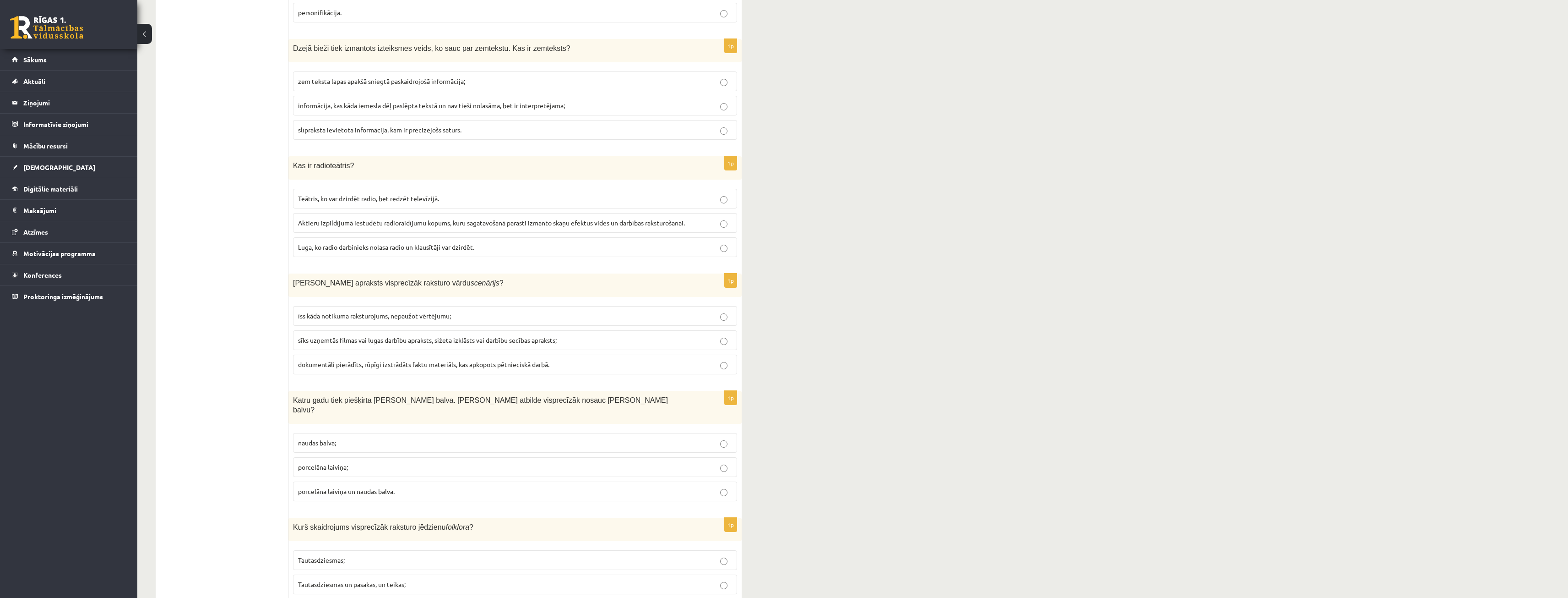
scroll to position [595, 0]
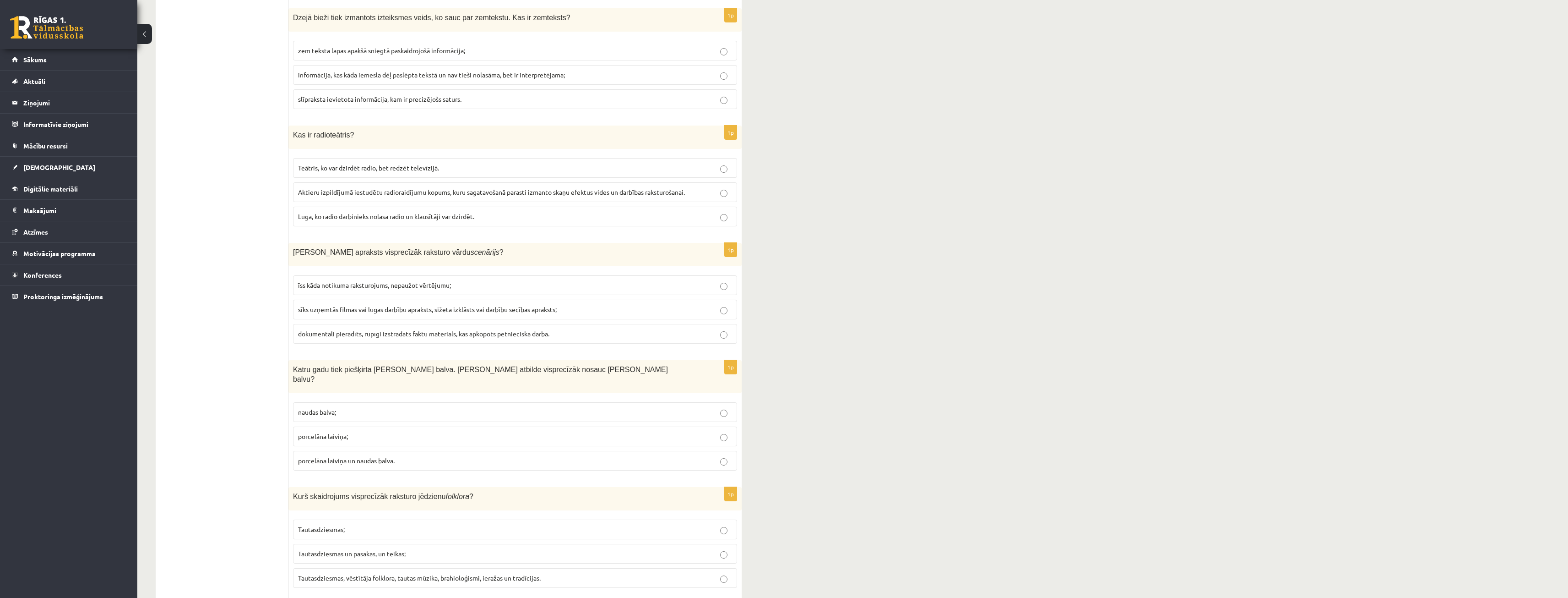
click at [487, 431] on p "porcelāna laiviņa;" at bounding box center [514, 436] width 434 height 9
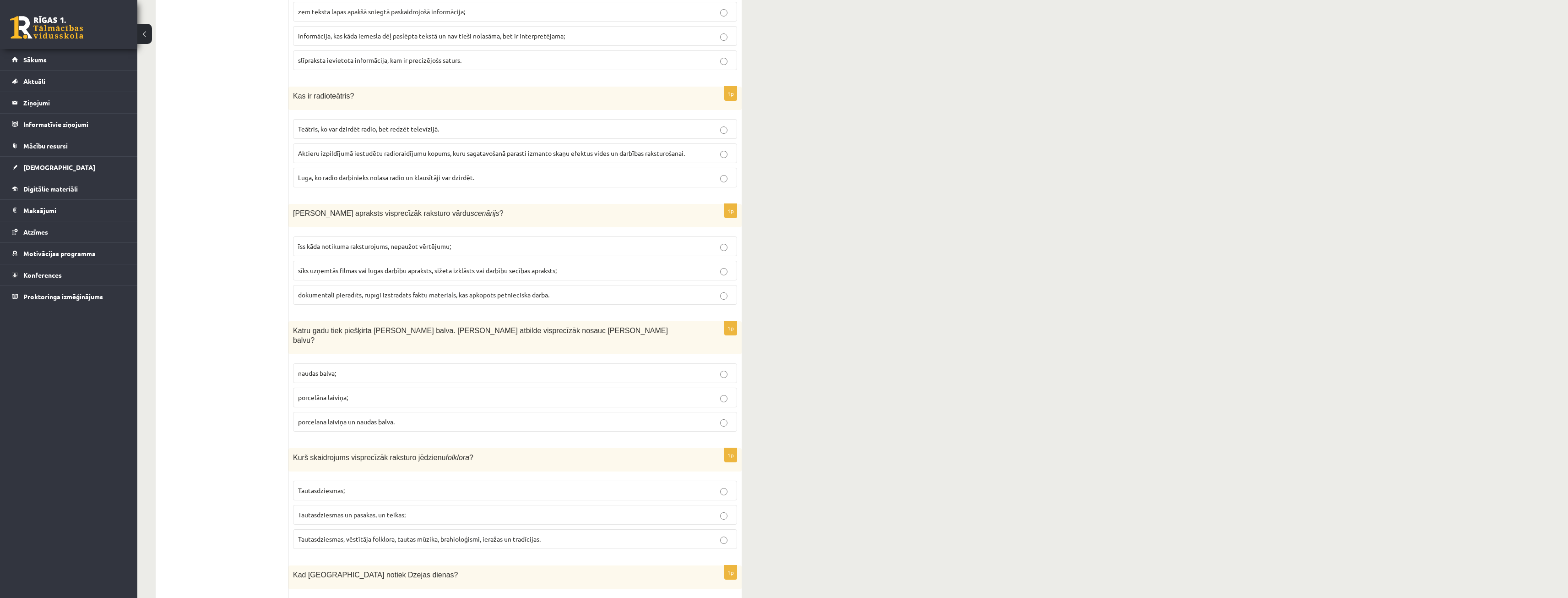
scroll to position [642, 0]
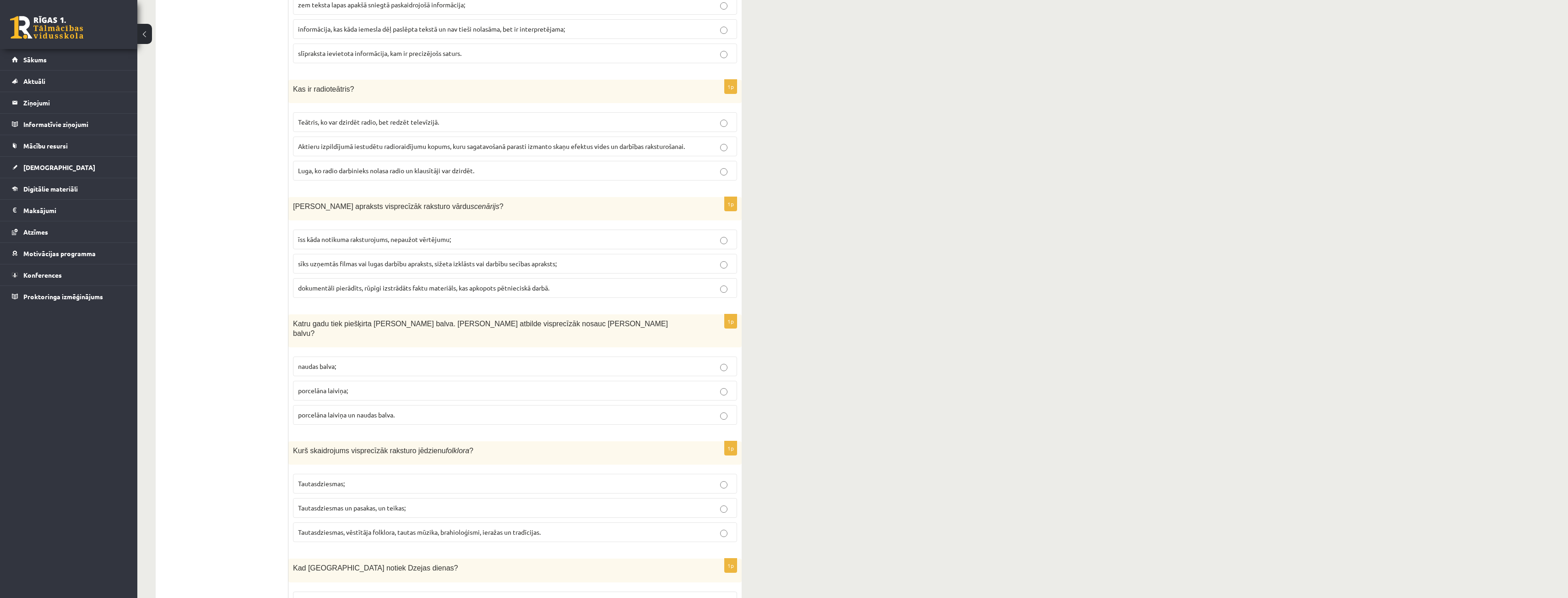
click at [383, 498] on label "Tautasdziesmas un pasakas, un teikas;" at bounding box center [515, 507] width 444 height 20
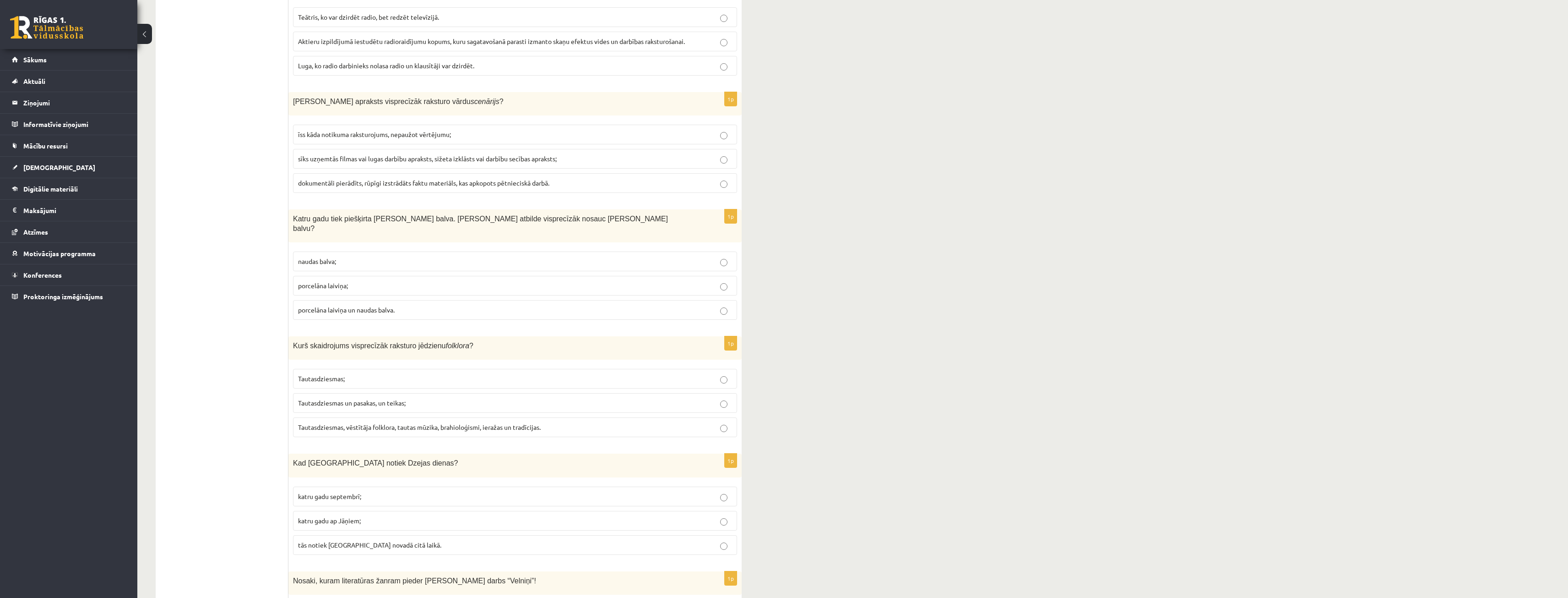
scroll to position [824, 0]
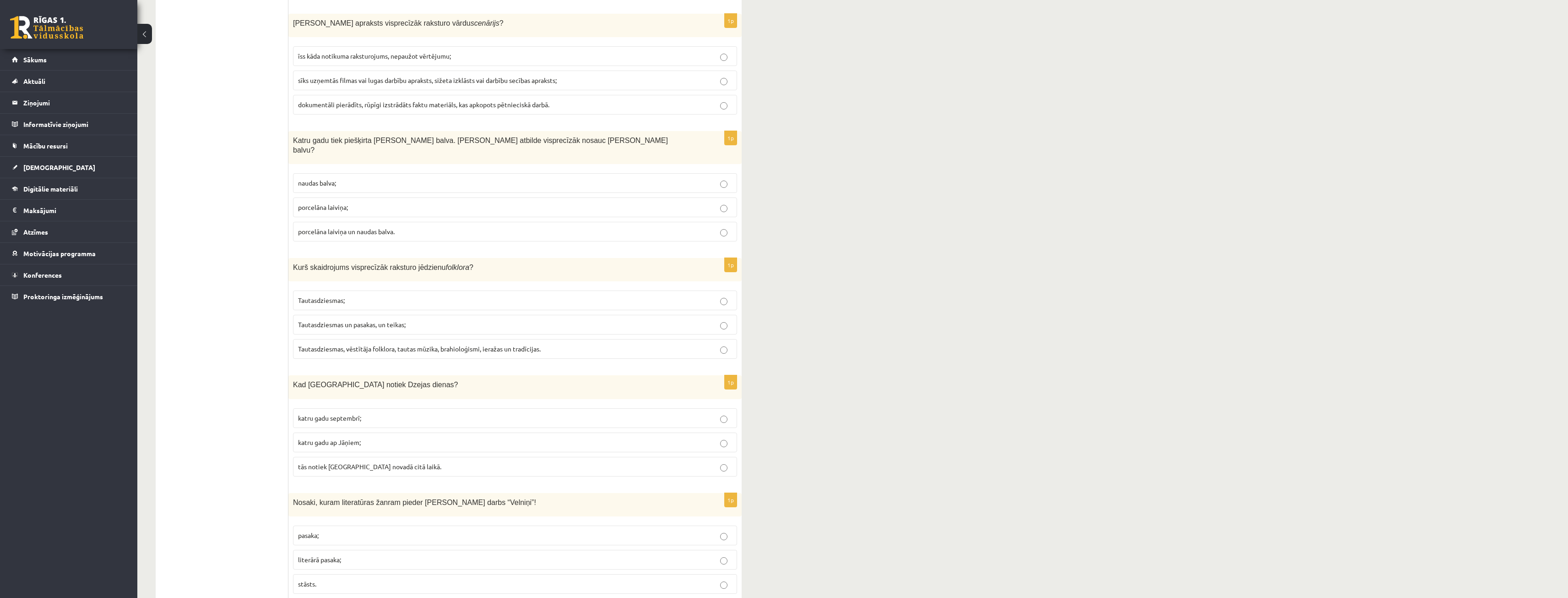
click at [373, 408] on label "katru gadu septembrī;" at bounding box center [515, 417] width 444 height 20
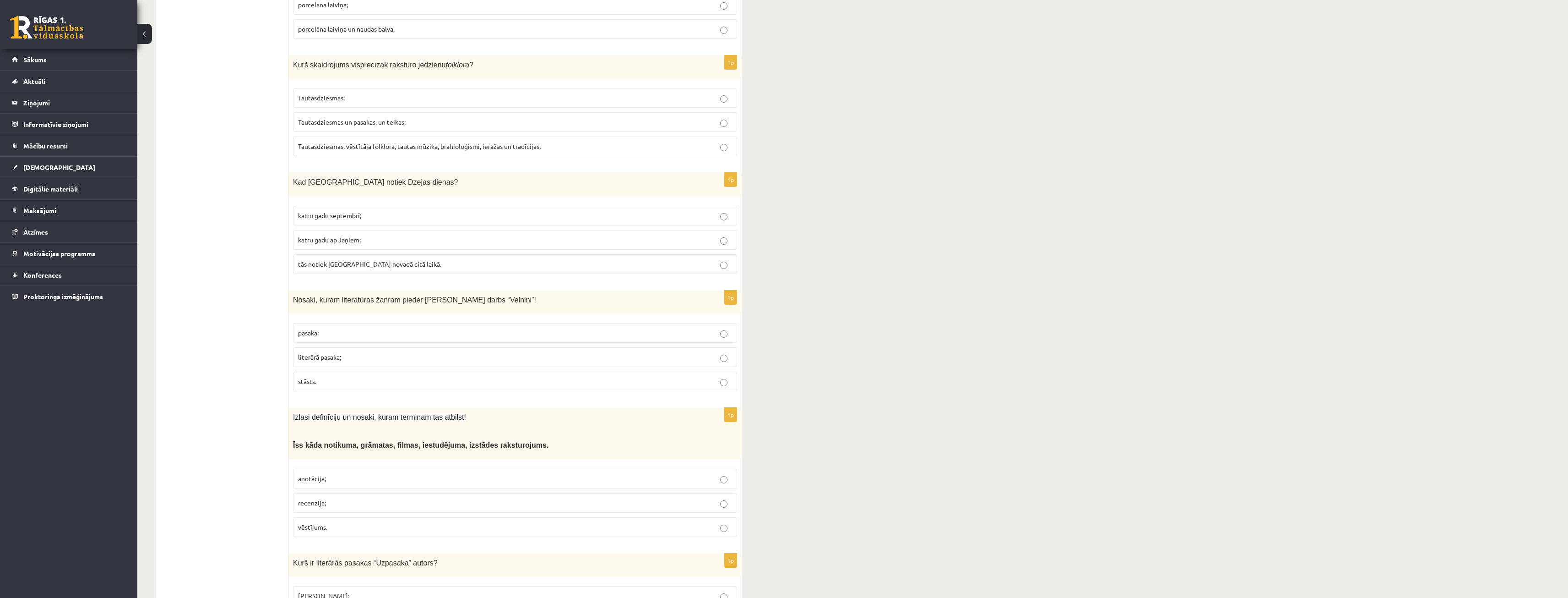
scroll to position [1053, 0]
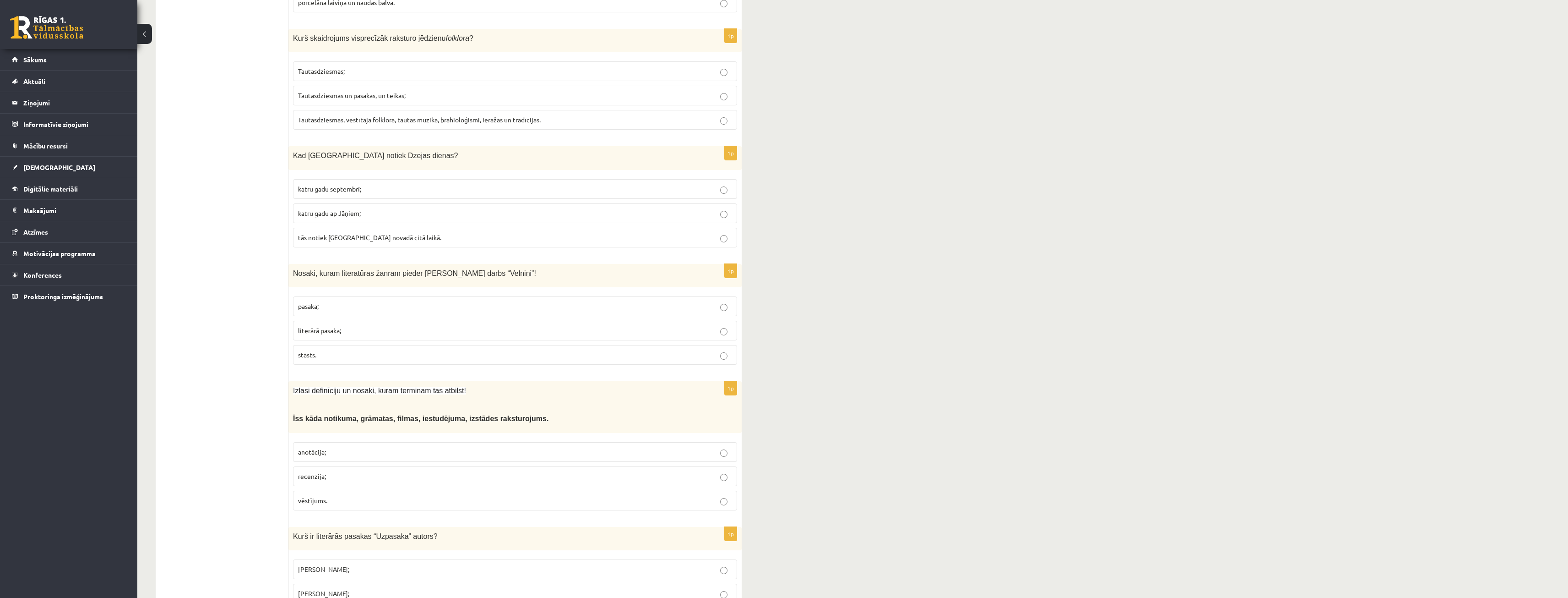
click at [346, 296] on label "pasaka;" at bounding box center [515, 306] width 444 height 20
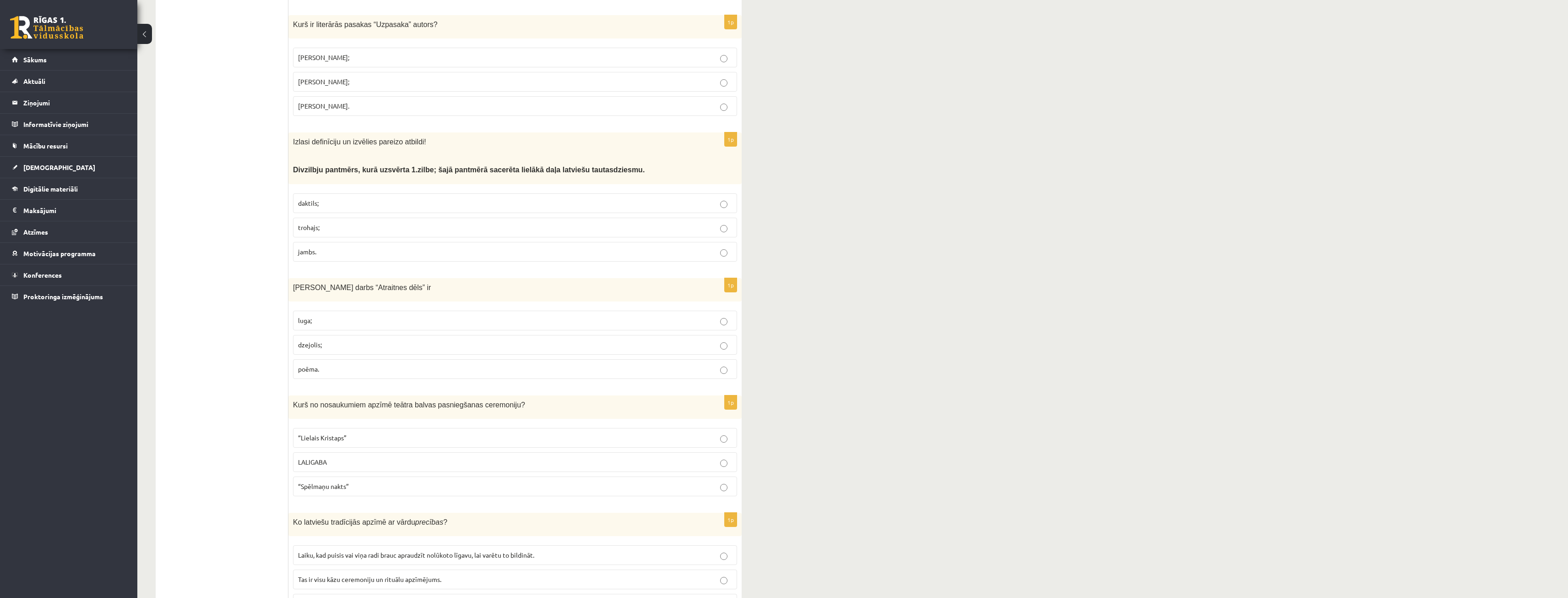
scroll to position [1603, 0]
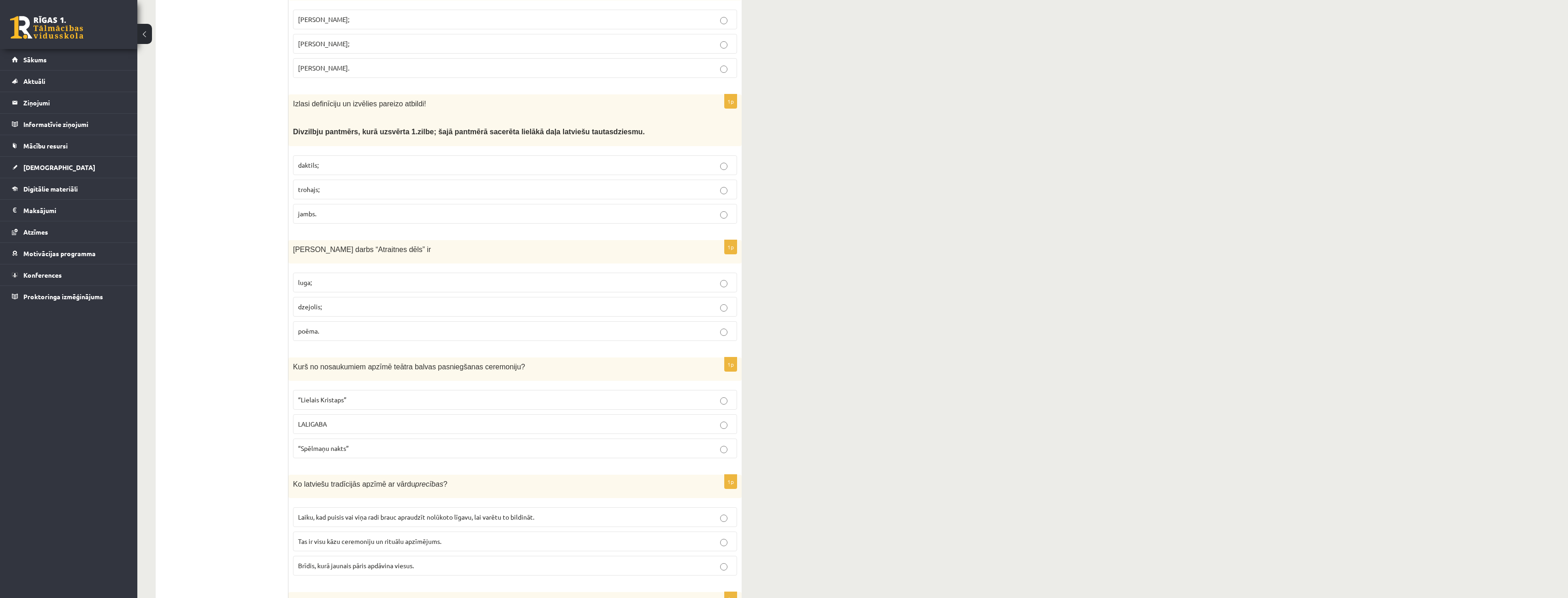
click at [356, 277] on p "luga;" at bounding box center [514, 282] width 434 height 9
click at [350, 326] on p "poēma." at bounding box center [514, 331] width 434 height 9
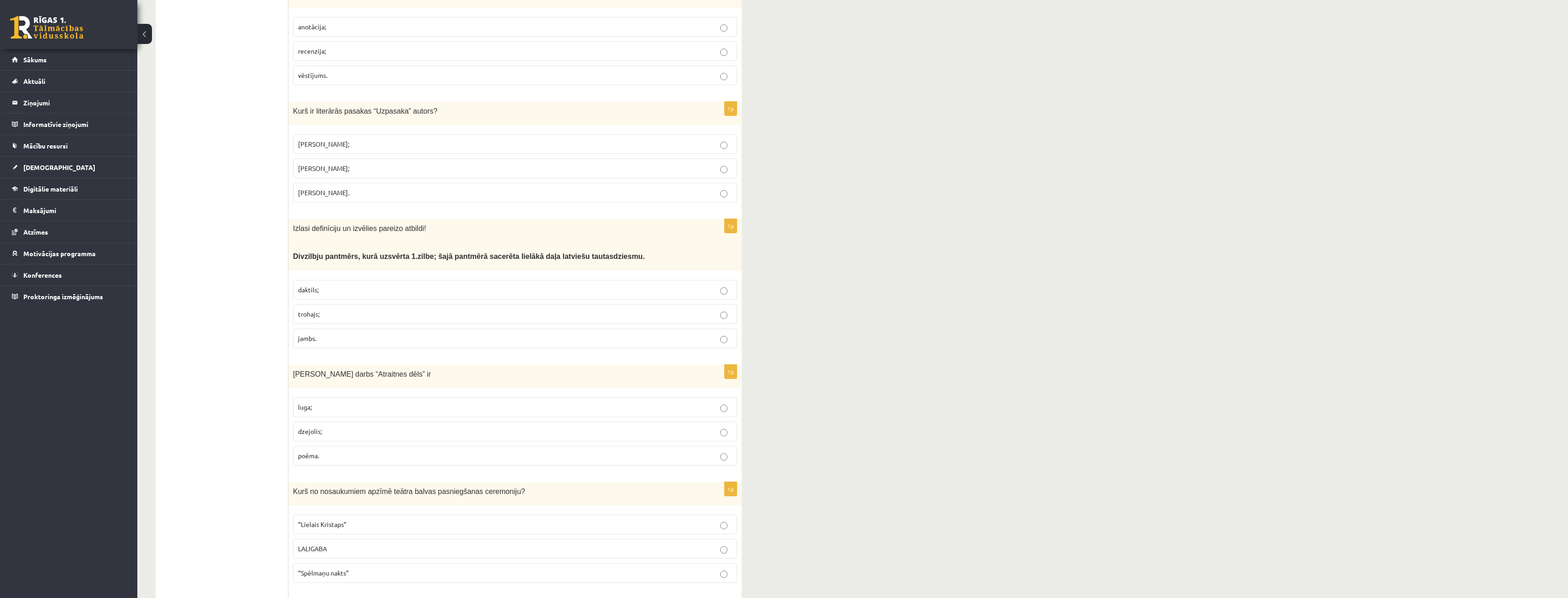
scroll to position [1466, 0]
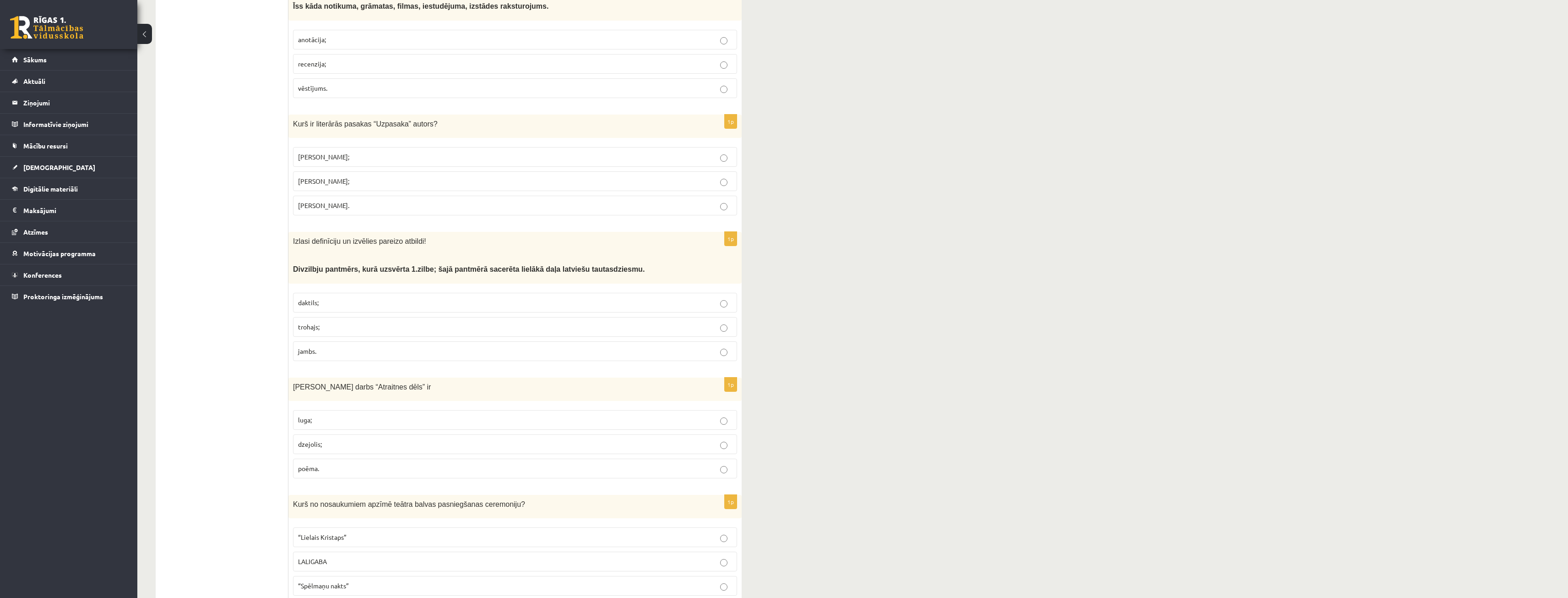
click at [357, 288] on fieldset "daktils; trohajs; jambs." at bounding box center [515, 325] width 444 height 76
click at [357, 292] on label "daktils;" at bounding box center [515, 302] width 444 height 20
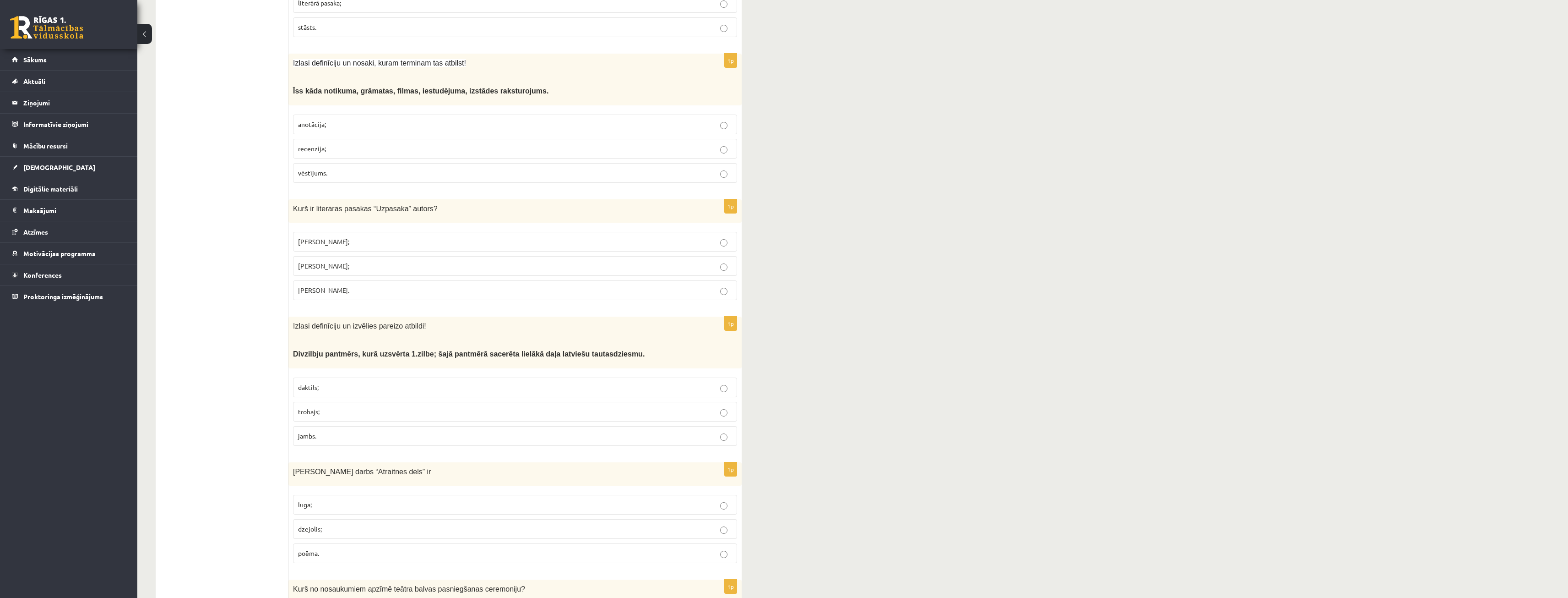
scroll to position [1374, 0]
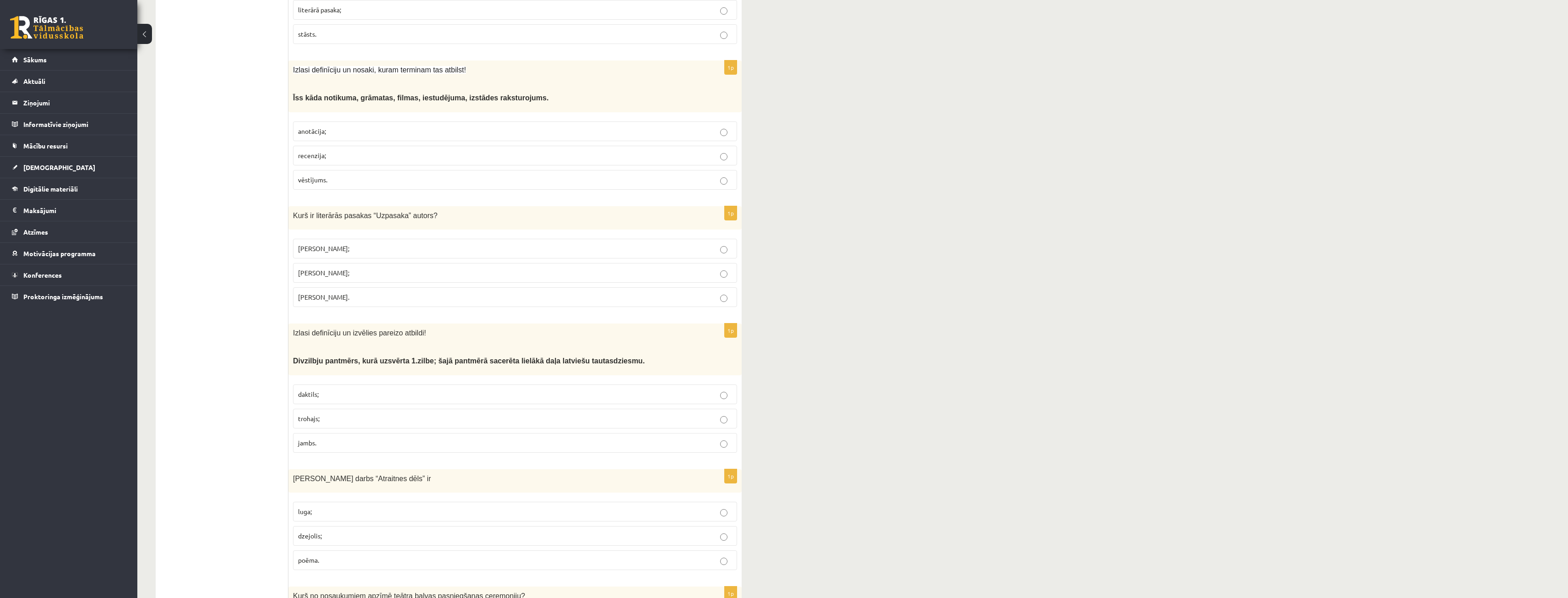
click at [370, 263] on label "Skaidrīte Kaldupe;" at bounding box center [515, 273] width 444 height 20
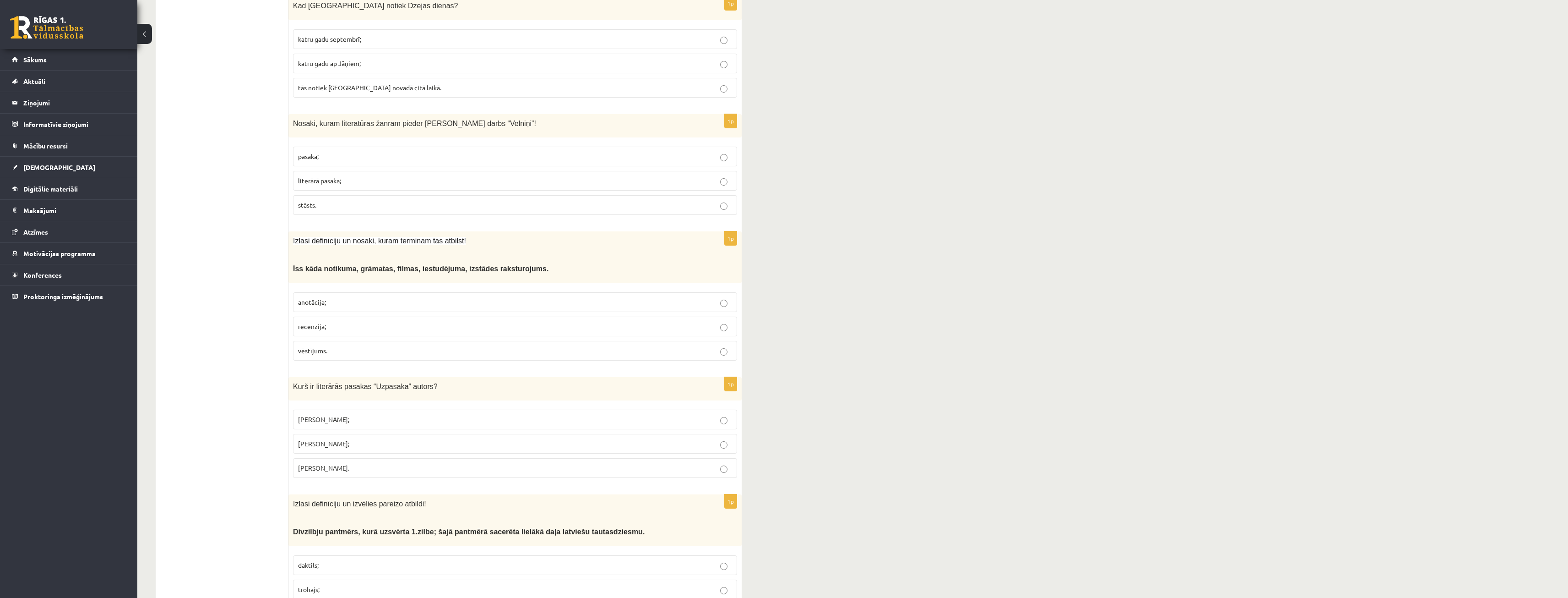
scroll to position [1191, 0]
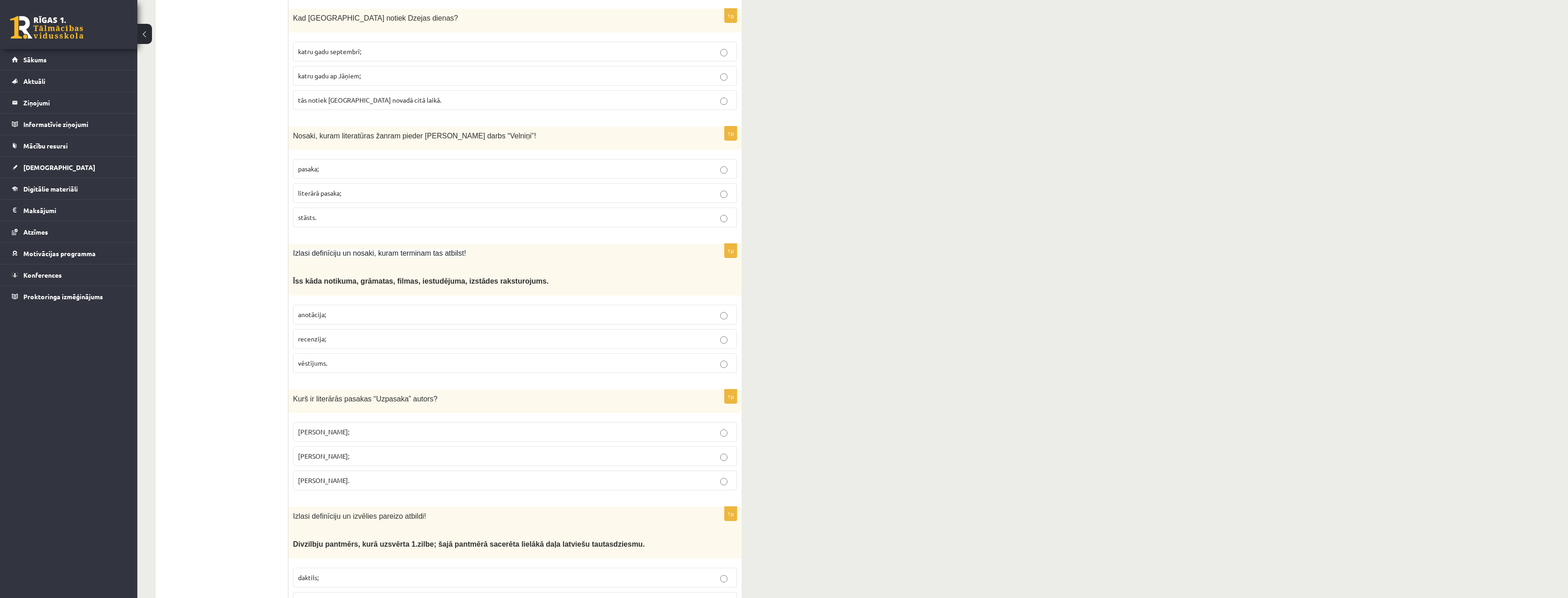
click at [412, 334] on p "recenzija;" at bounding box center [514, 339] width 434 height 9
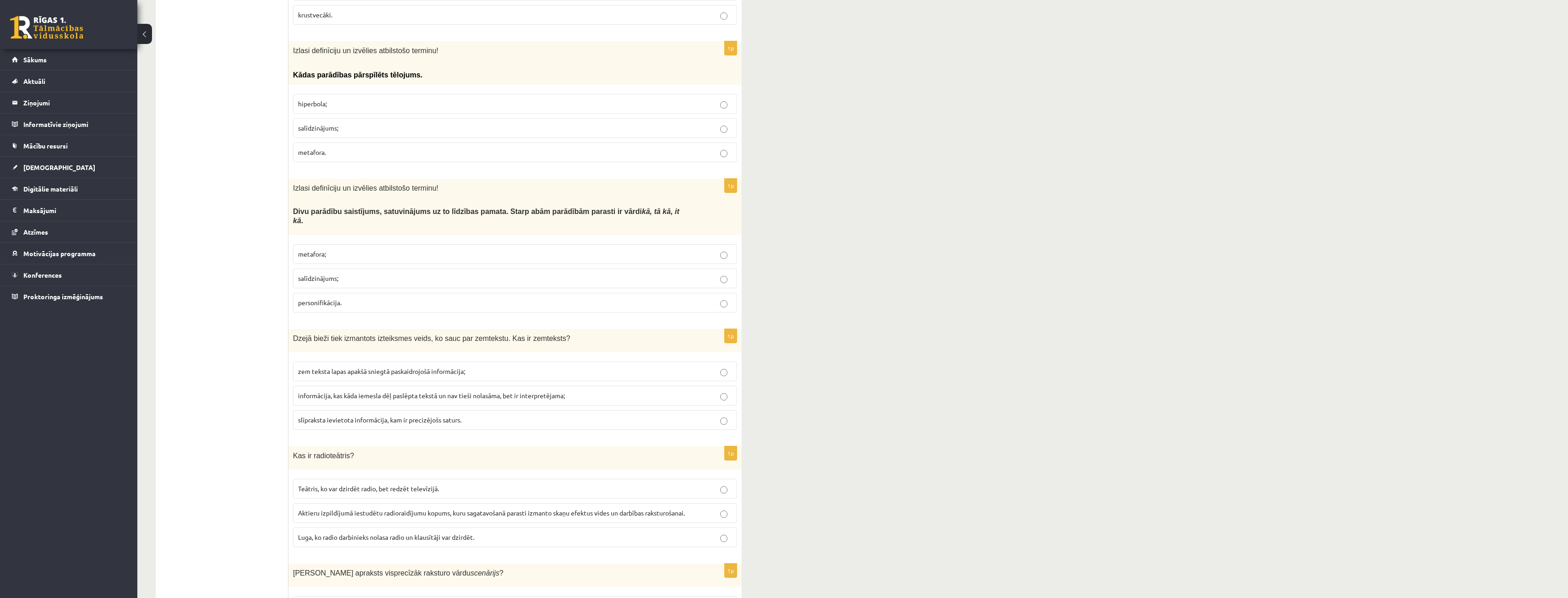
scroll to position [0, 0]
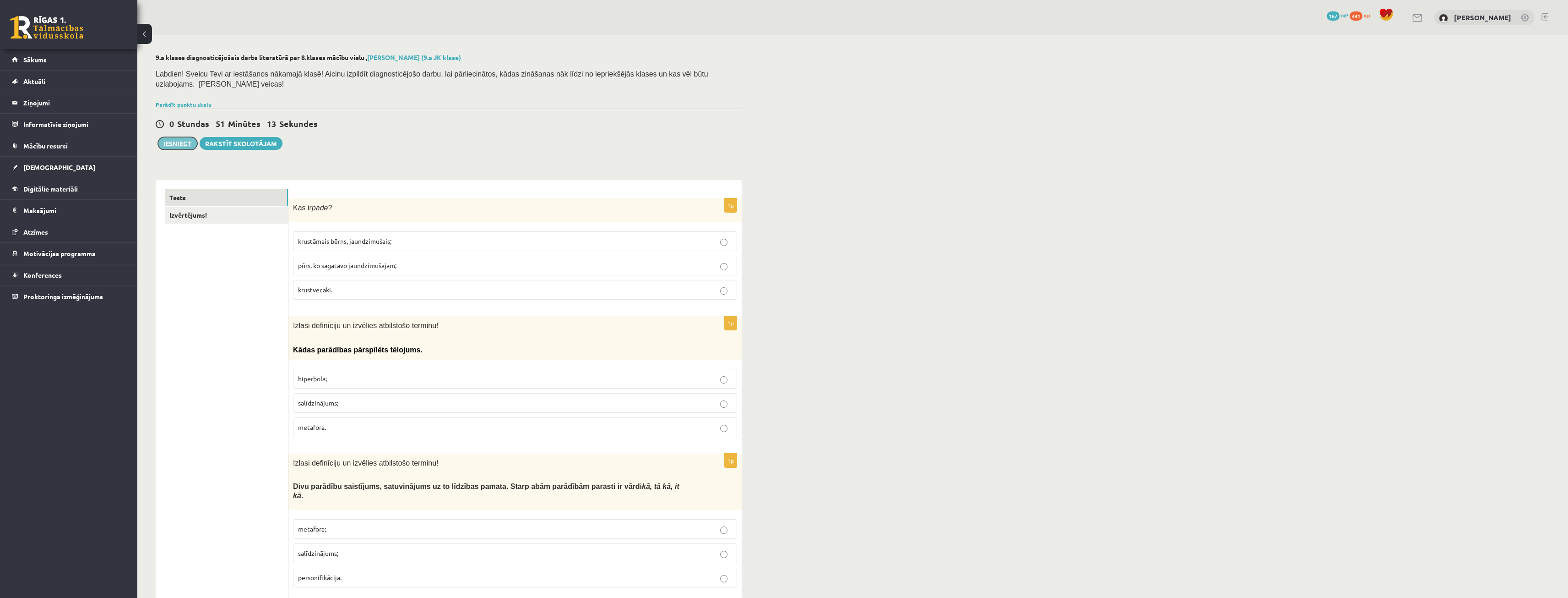
click at [186, 137] on button "Iesniegt" at bounding box center [178, 144] width 40 height 13
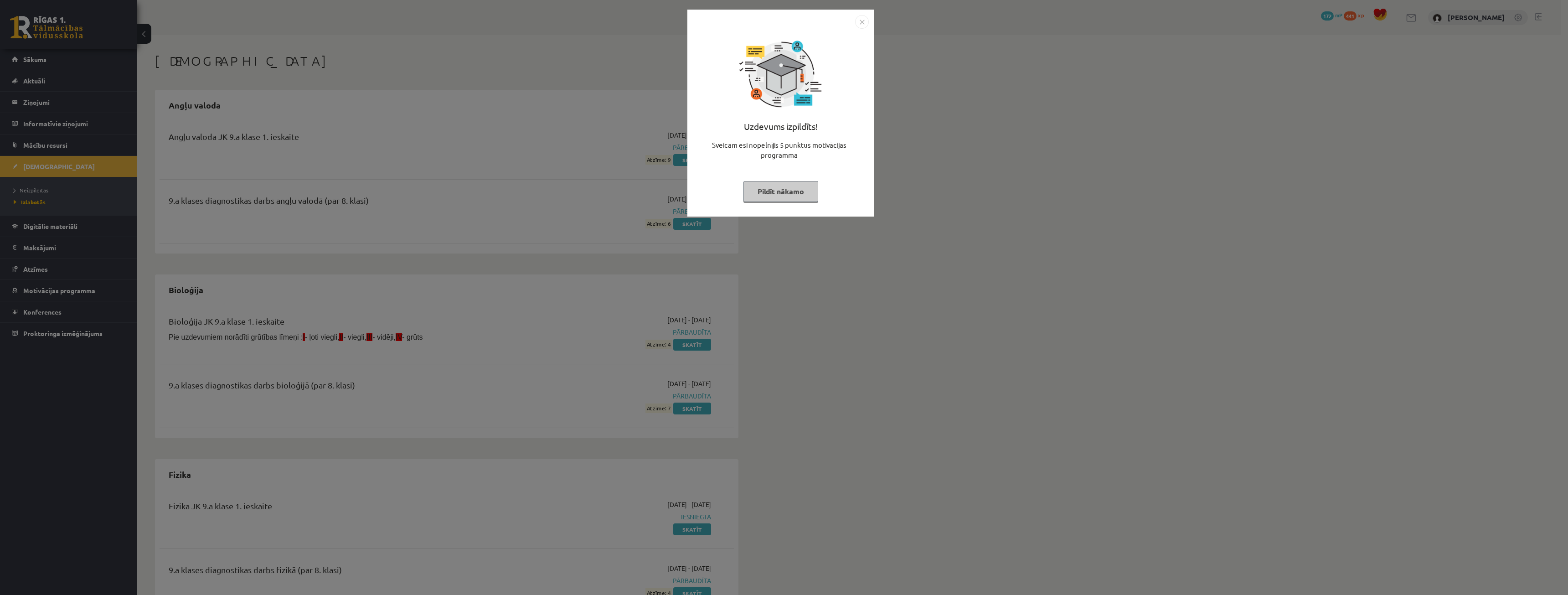
click at [799, 191] on button "Pildīt nākamo" at bounding box center [781, 191] width 74 height 21
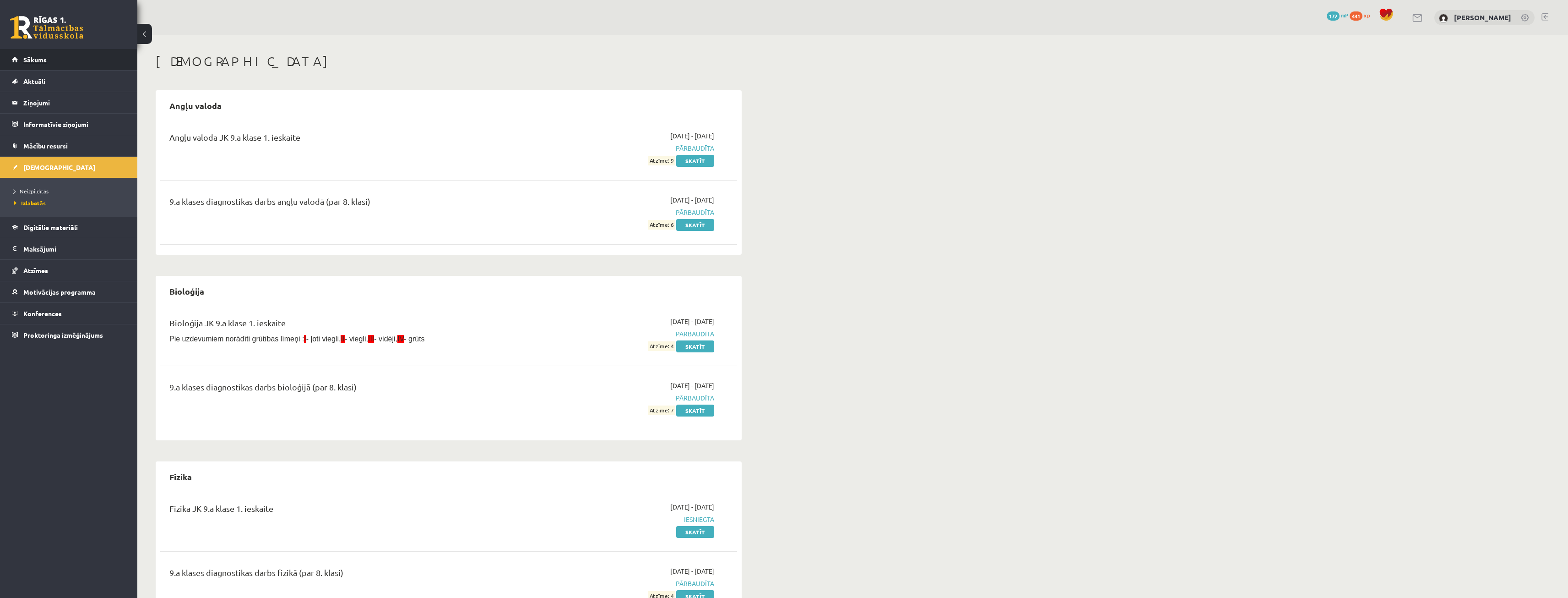
click at [36, 65] on link "Sākums" at bounding box center [69, 60] width 114 height 21
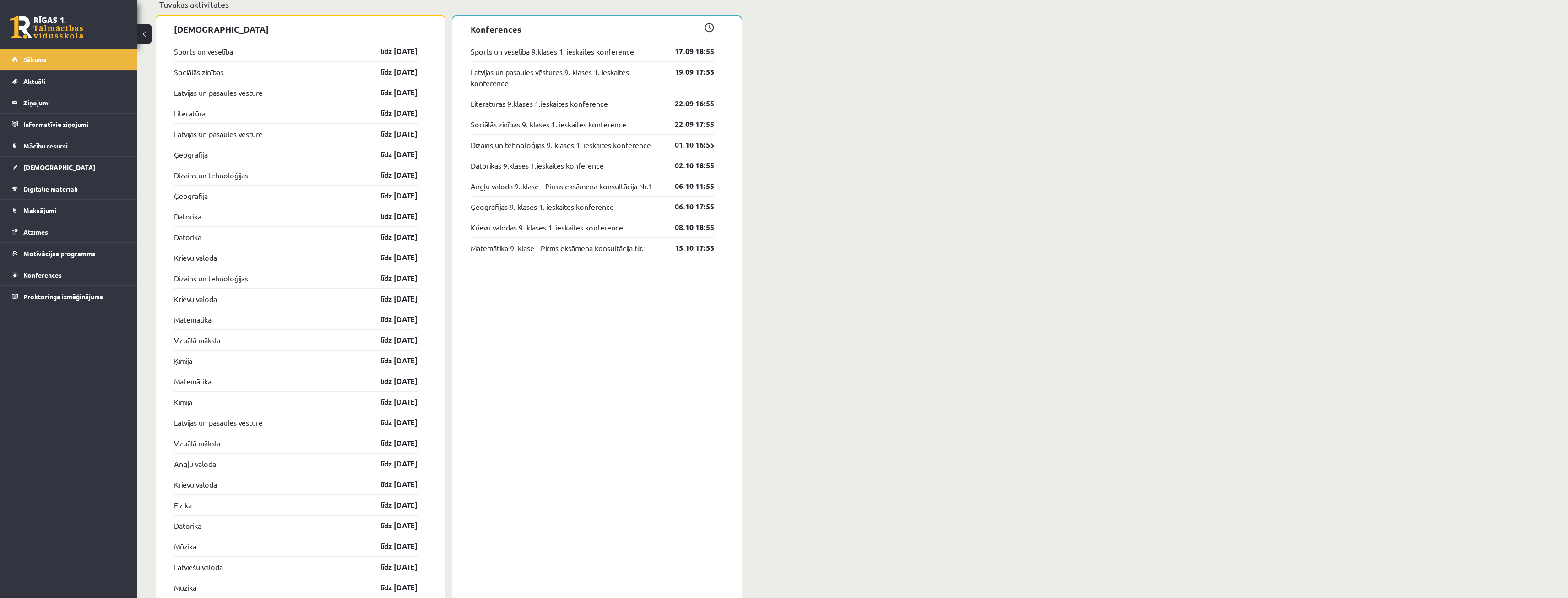
scroll to position [916, 0]
